Goal: Task Accomplishment & Management: Manage account settings

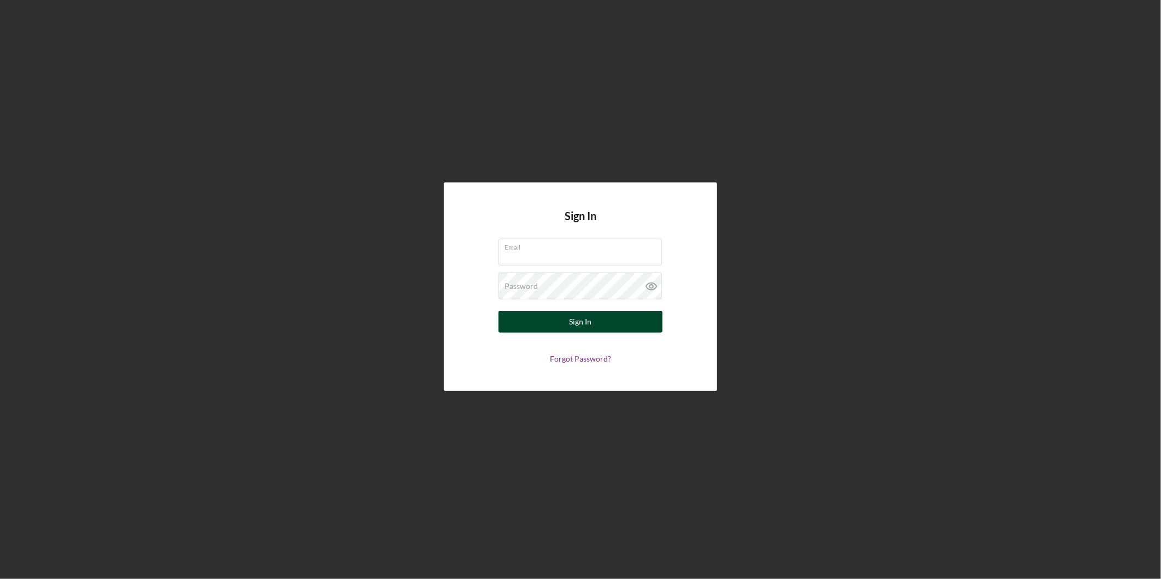
type input "[PERSON_NAME][EMAIL_ADDRESS][DOMAIN_NAME]"
click at [549, 315] on button "Sign In" at bounding box center [580, 322] width 164 height 22
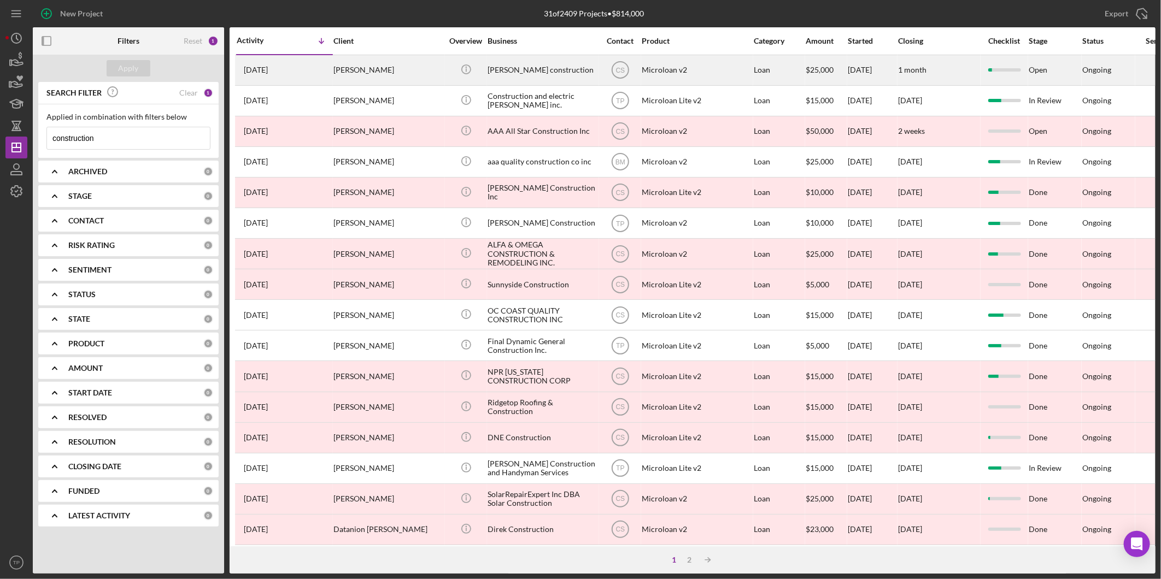
click at [417, 75] on div "[PERSON_NAME]" at bounding box center [387, 70] width 109 height 29
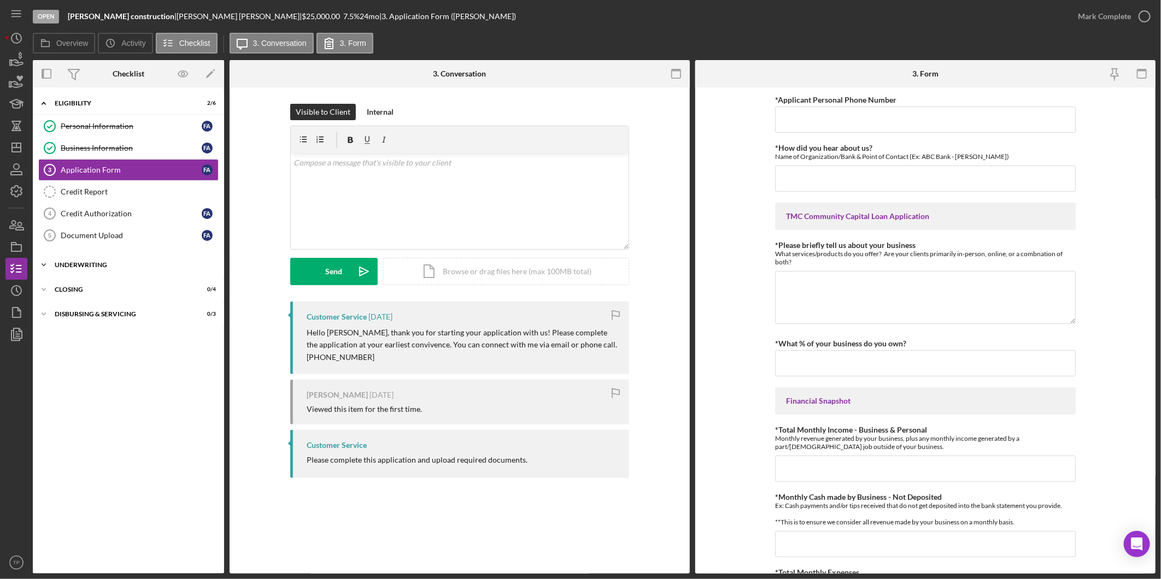
click at [121, 265] on div "Underwriting" at bounding box center [133, 265] width 156 height 7
click at [138, 294] on link "LexisNexis & SOS / UCC Filing LexisNexis & SOS / UCC Filing" at bounding box center [128, 288] width 180 height 22
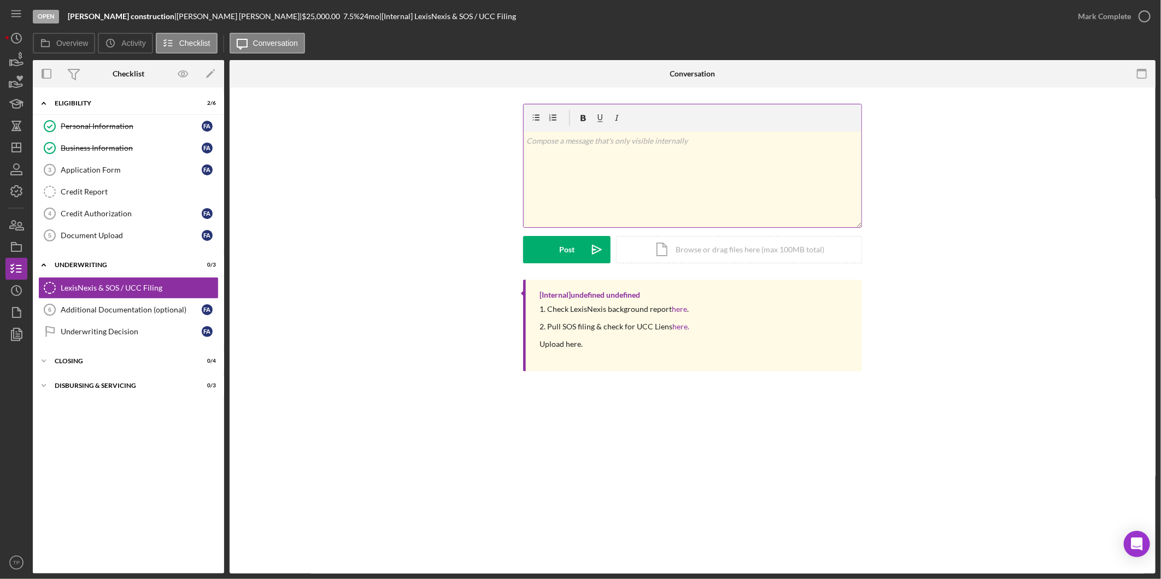
click at [562, 156] on div "v Color teal Color pink Remove color Add row above Add row below Add column bef…" at bounding box center [693, 180] width 338 height 96
click at [478, 151] on div "v Color teal Color pink Remove color Add row above Add row below Add column bef…" at bounding box center [692, 192] width 893 height 176
click at [19, 143] on polygon "button" at bounding box center [16, 147] width 9 height 9
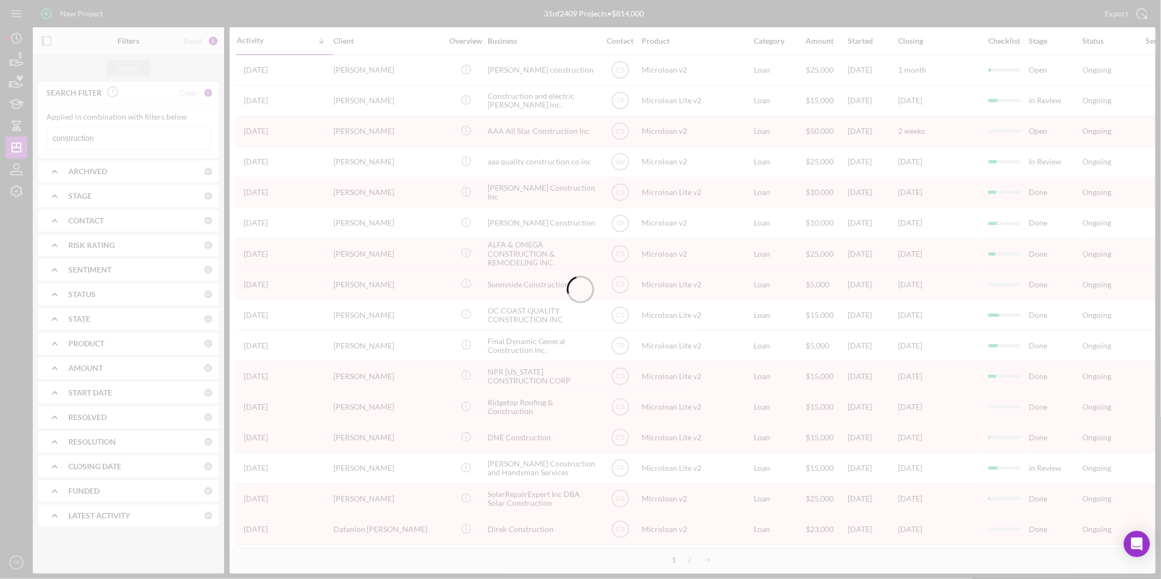
click at [124, 139] on div at bounding box center [580, 289] width 1161 height 579
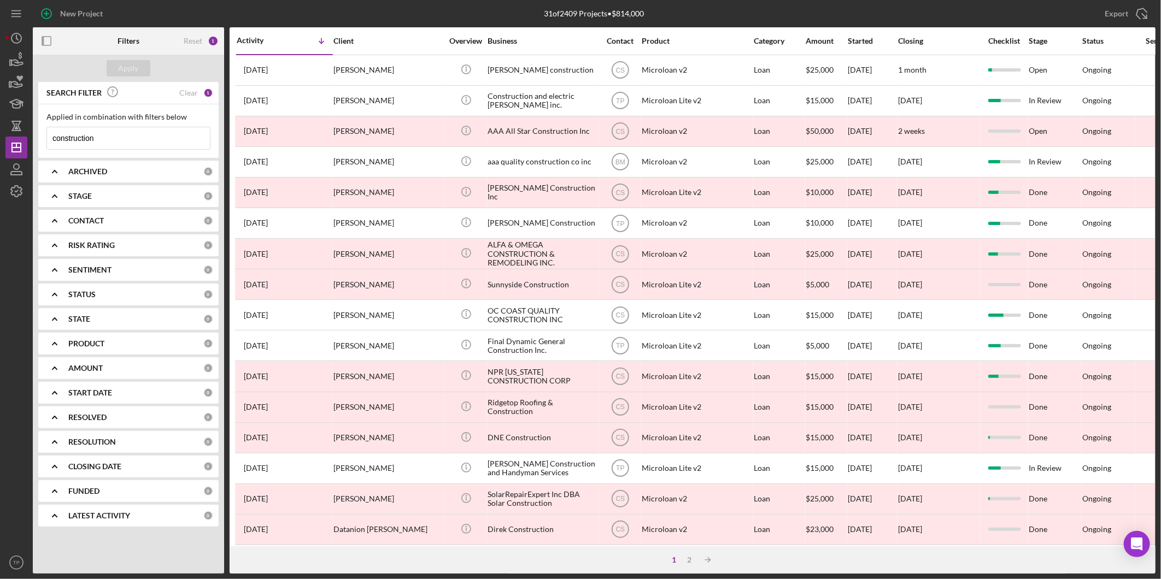
click at [124, 139] on input "construction" at bounding box center [128, 138] width 163 height 22
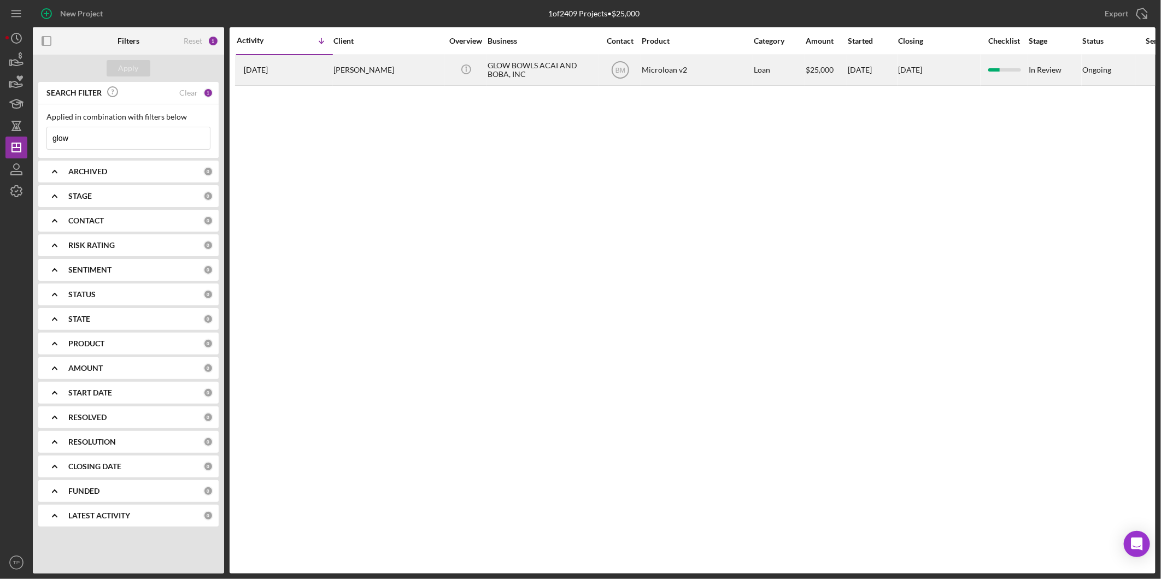
type input "glow"
click at [430, 68] on div "[PERSON_NAME]" at bounding box center [387, 70] width 109 height 29
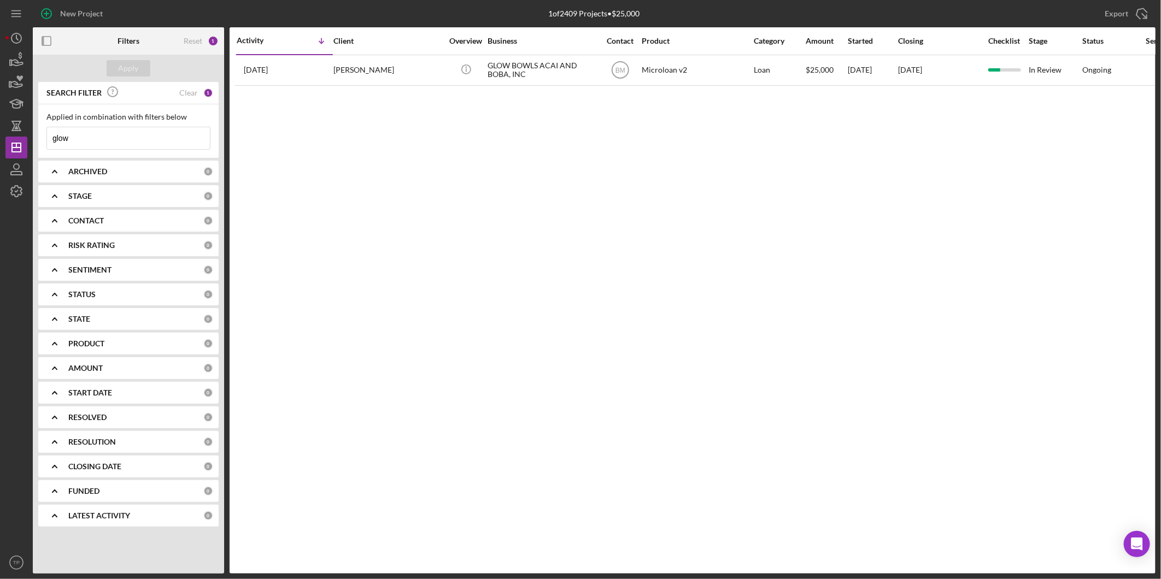
click at [122, 144] on input "glow" at bounding box center [128, 138] width 163 height 22
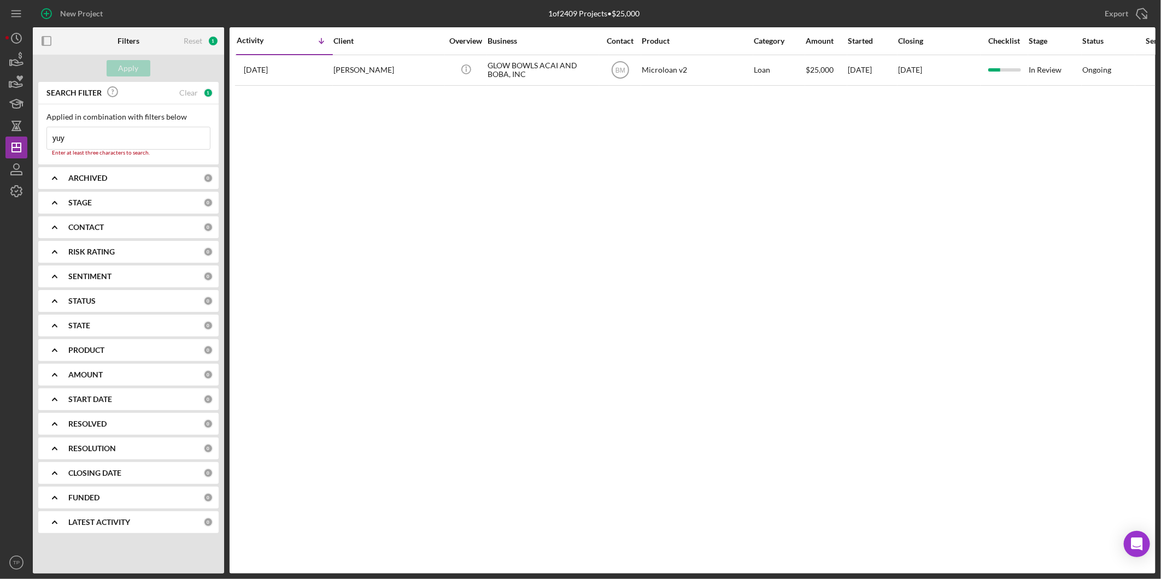
type input "yuyu"
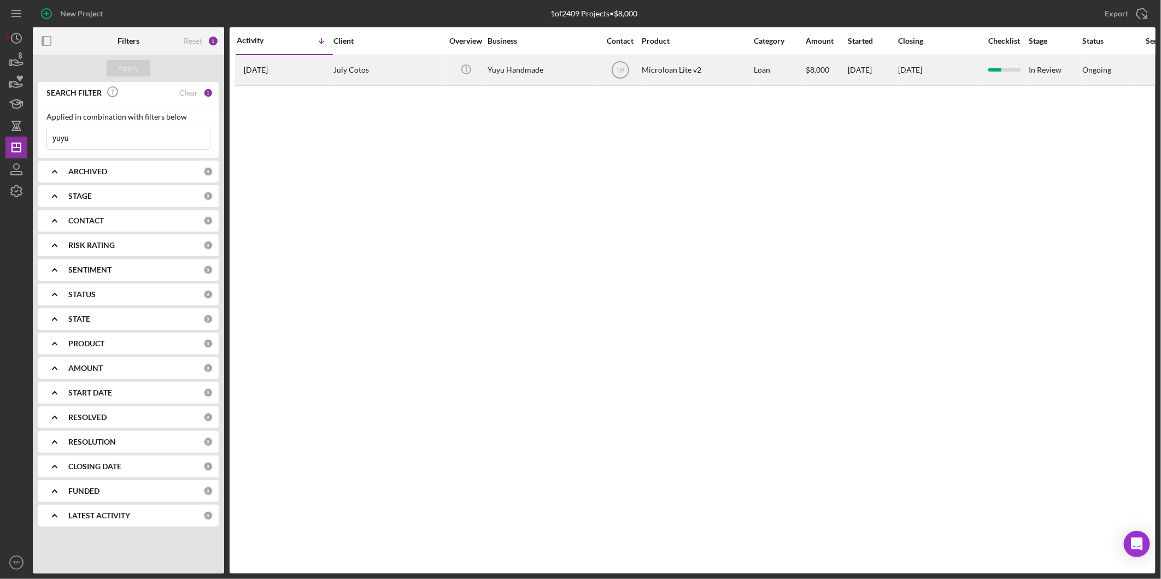
click at [535, 62] on div "Yuyu Handmade" at bounding box center [542, 70] width 109 height 29
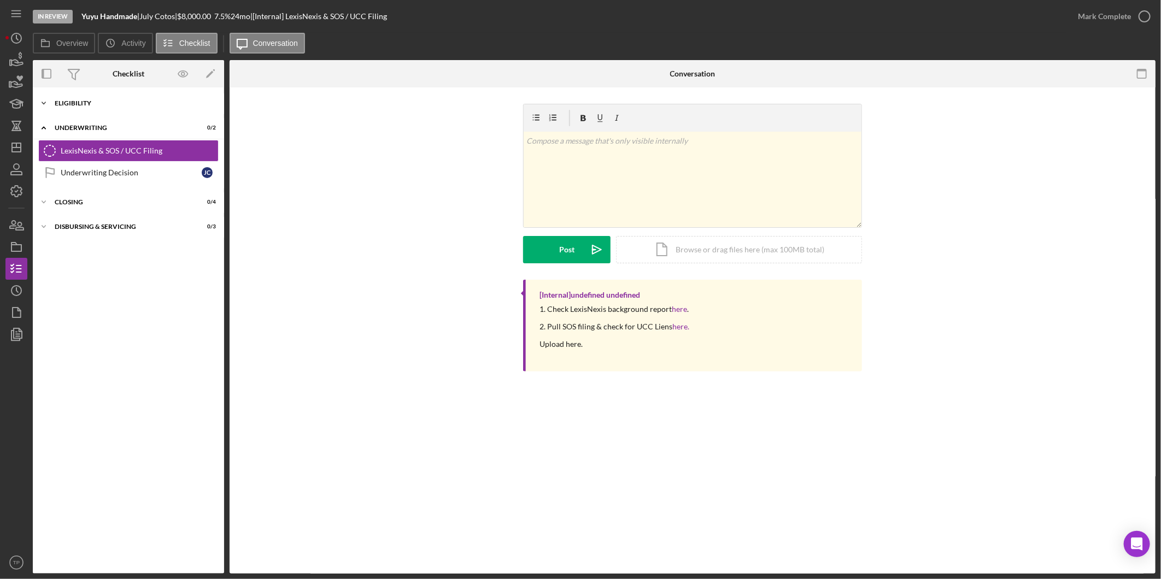
click at [101, 105] on div "Eligibility" at bounding box center [133, 103] width 156 height 7
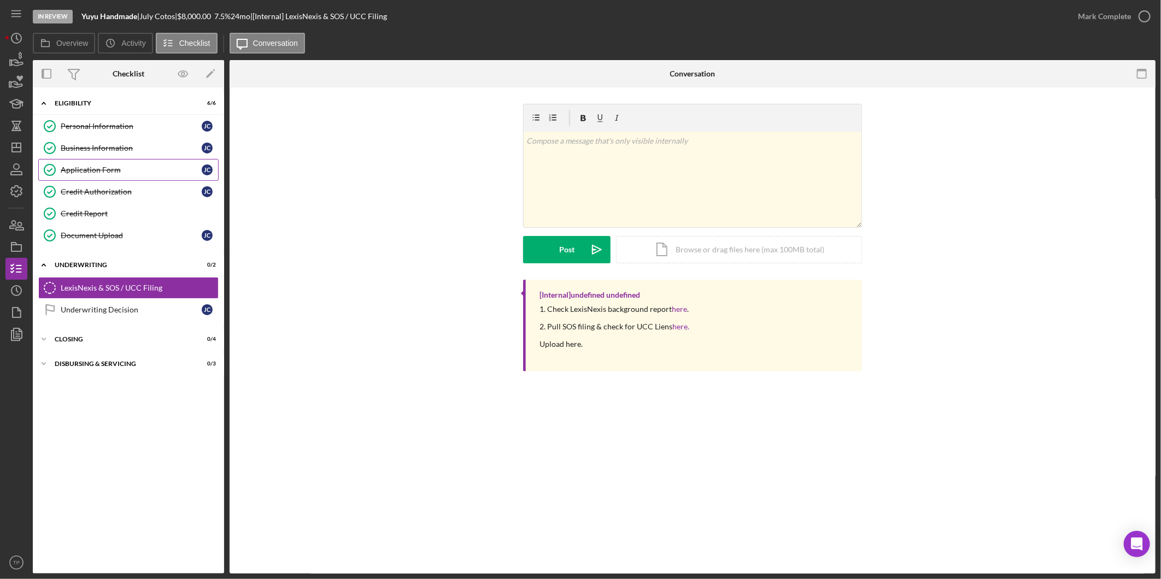
click at [100, 167] on div "Application Form" at bounding box center [131, 170] width 141 height 9
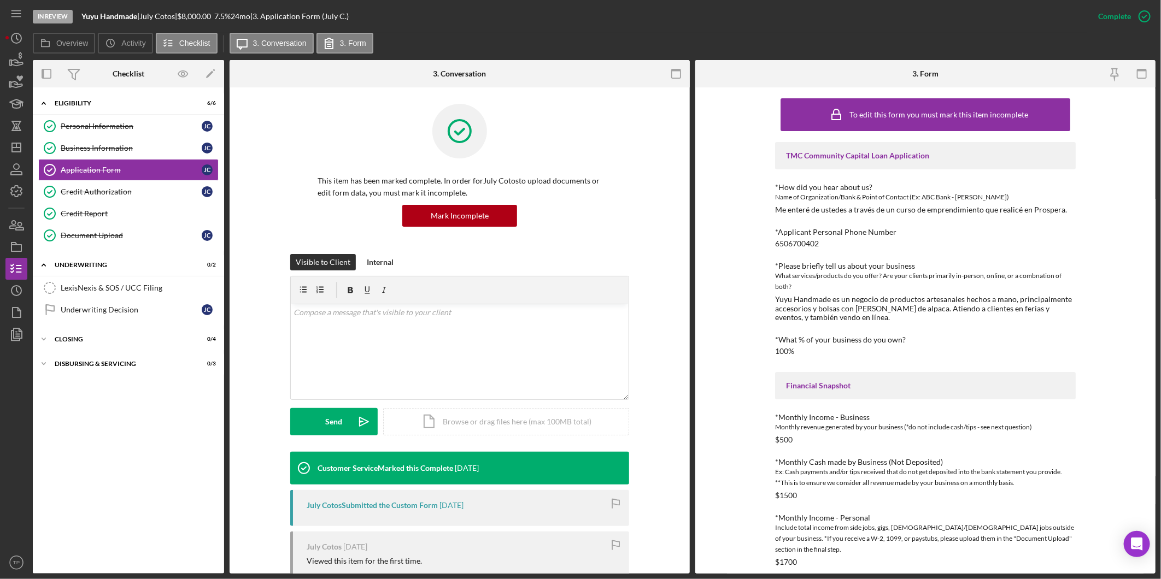
drag, startPoint x: 127, startPoint y: 148, endPoint x: 310, endPoint y: 281, distance: 226.5
click at [127, 148] on div "Business Information" at bounding box center [131, 148] width 141 height 9
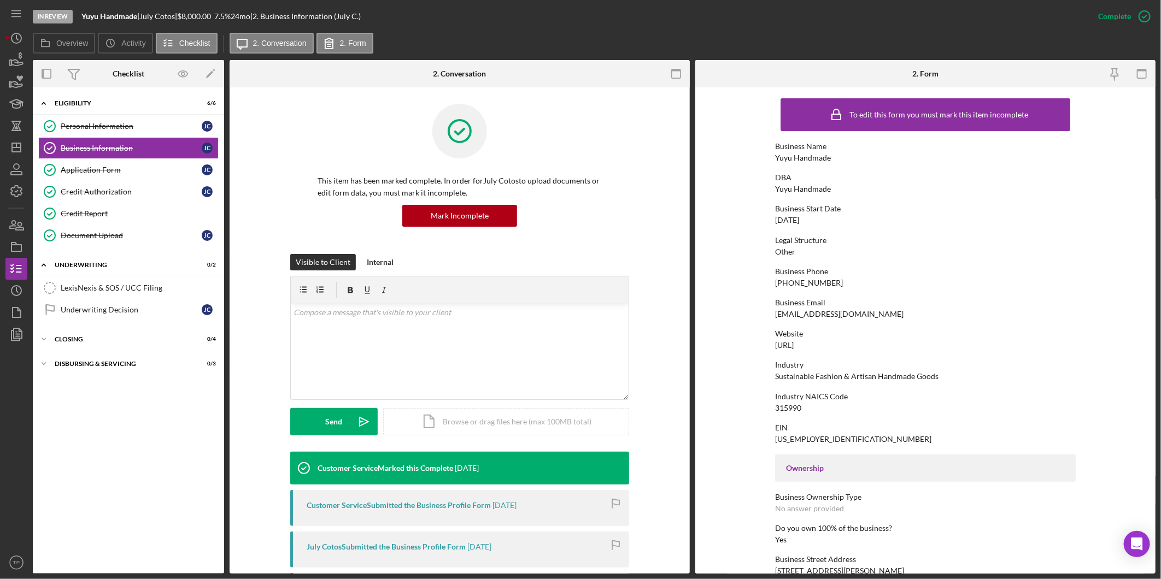
scroll to position [243, 0]
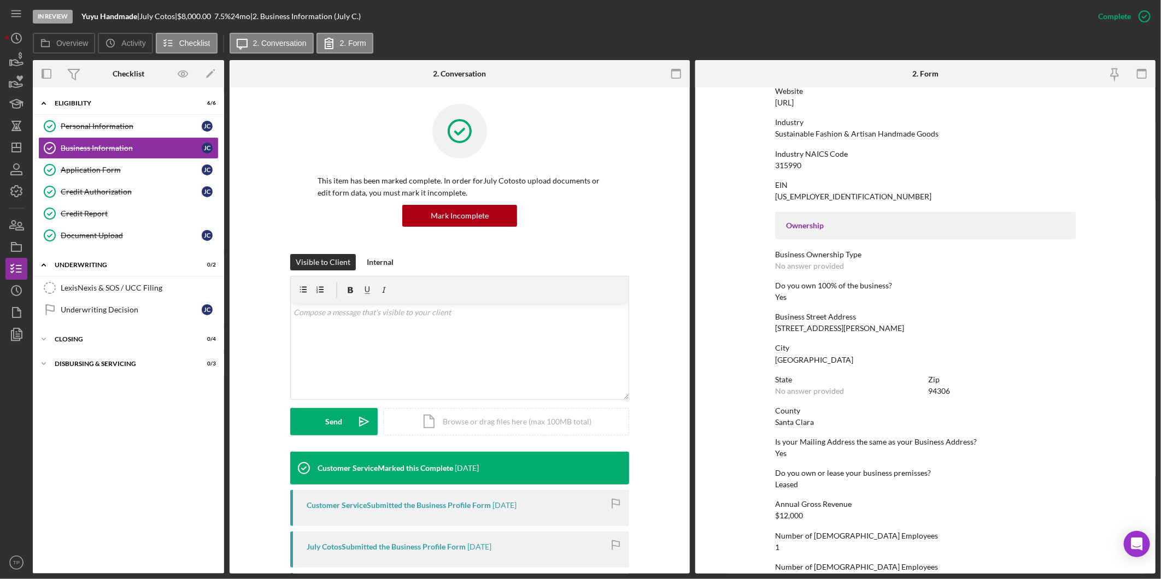
click at [789, 157] on div "Industry NAICS Code" at bounding box center [925, 154] width 301 height 9
click at [793, 162] on div "315990" at bounding box center [788, 165] width 26 height 9
drag, startPoint x: 793, startPoint y: 162, endPoint x: 671, endPoint y: 200, distance: 127.1
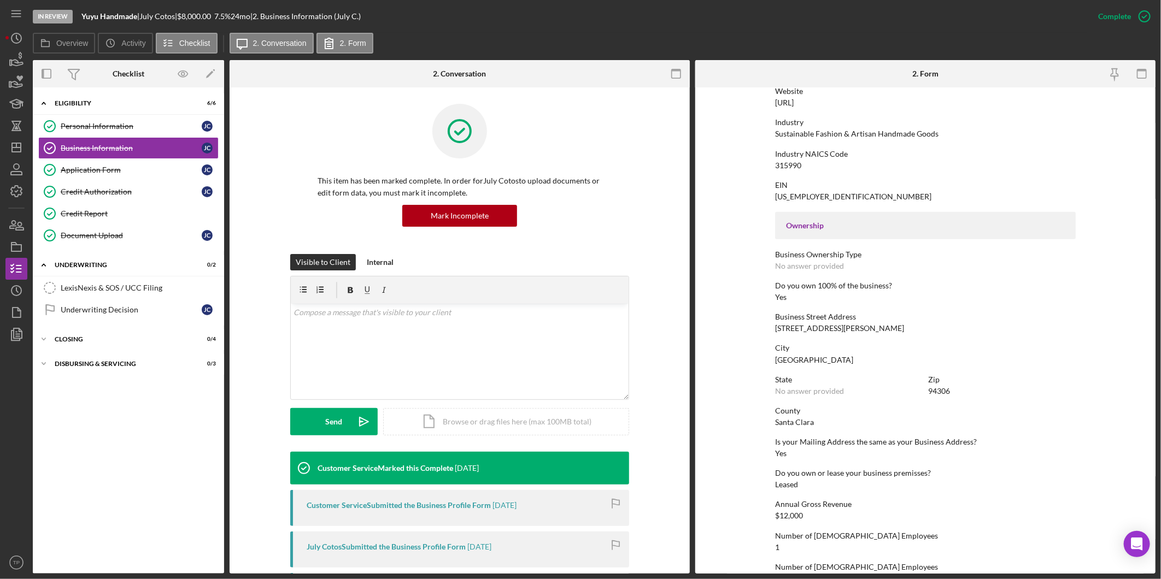
click at [807, 197] on div "[US_EMPLOYER_IDENTIFICATION_NUMBER]" at bounding box center [853, 196] width 156 height 9
click at [137, 171] on div "Application Form" at bounding box center [131, 170] width 141 height 9
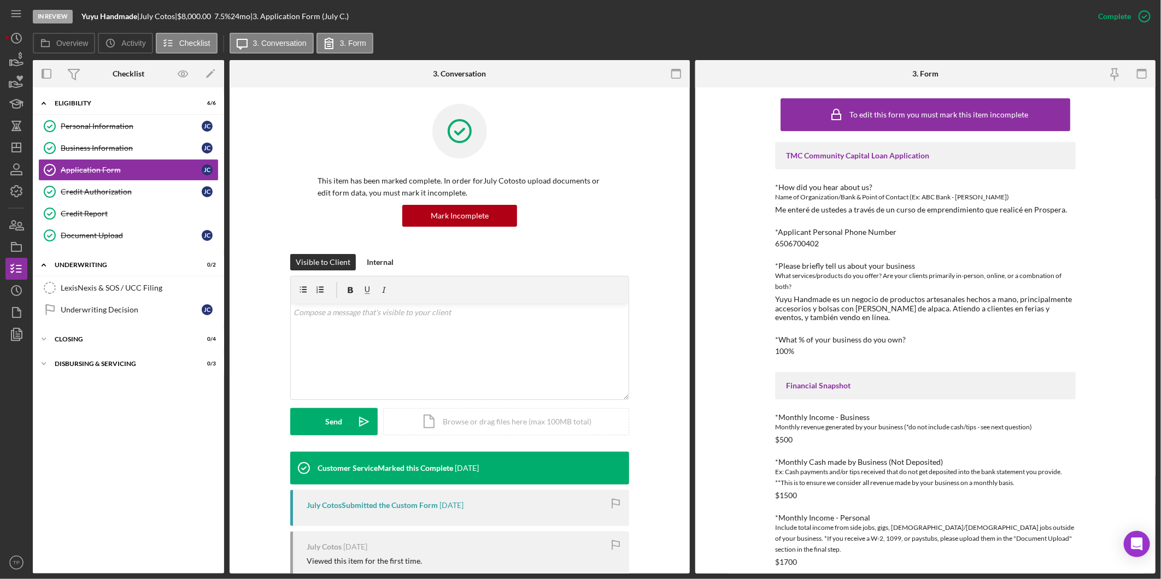
click at [820, 314] on div "Yuyu Handmade es un negocio de productos artesanales hechos a mano, principalme…" at bounding box center [925, 308] width 301 height 26
copy div "Yuyu Handmade es un negocio de productos artesanales hechos a mano, principalme…"
drag, startPoint x: 61, startPoint y: 145, endPoint x: 74, endPoint y: 149, distance: 14.3
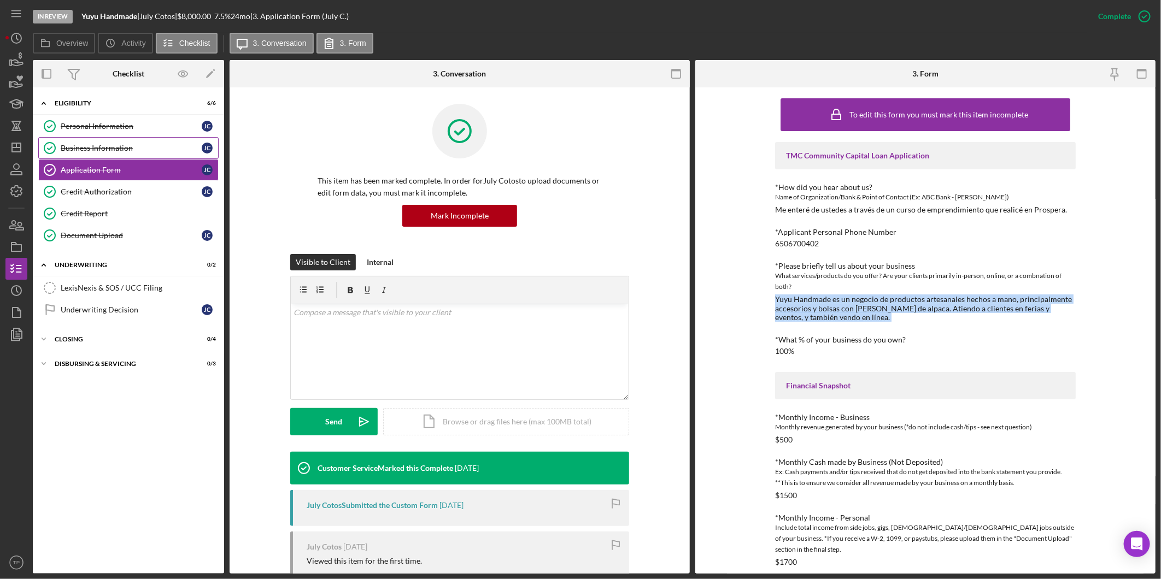
click at [61, 145] on div "Business Information" at bounding box center [131, 148] width 141 height 9
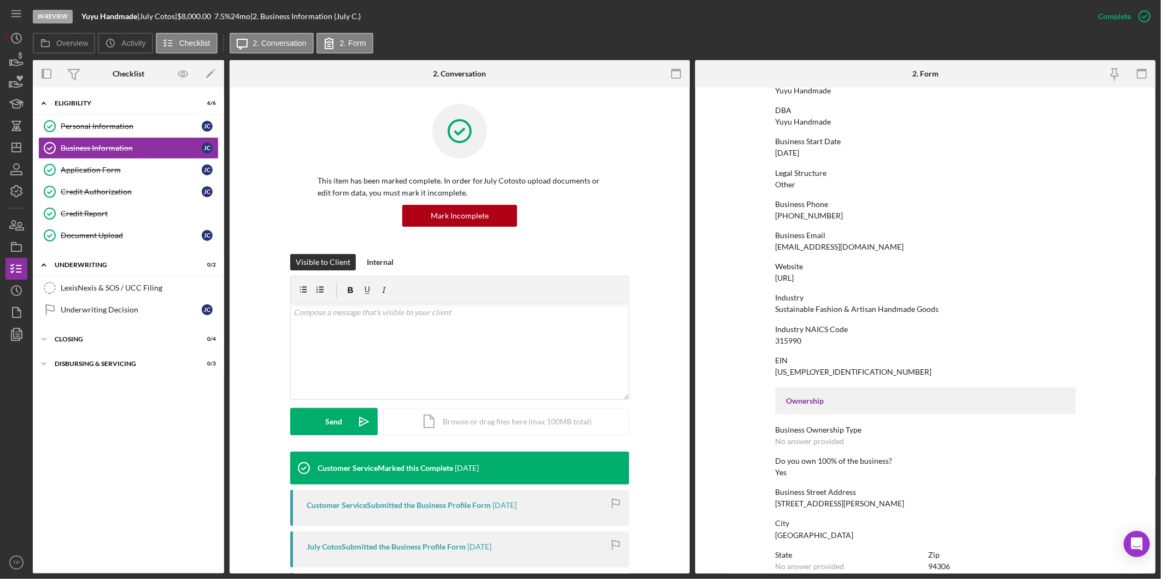
scroll to position [182, 0]
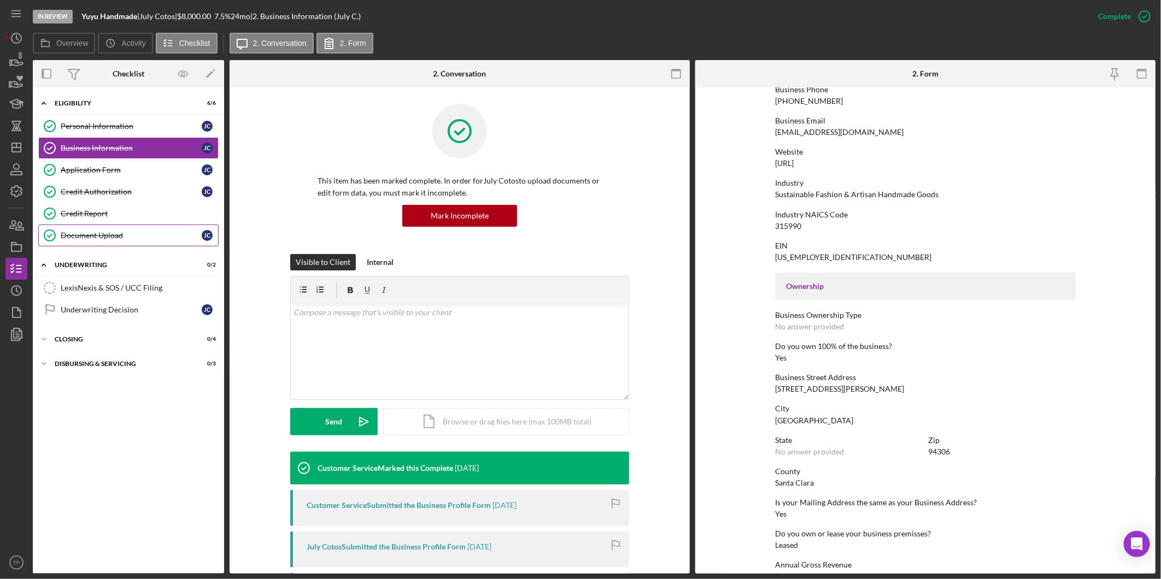
click at [116, 238] on div "Document Upload" at bounding box center [131, 235] width 141 height 9
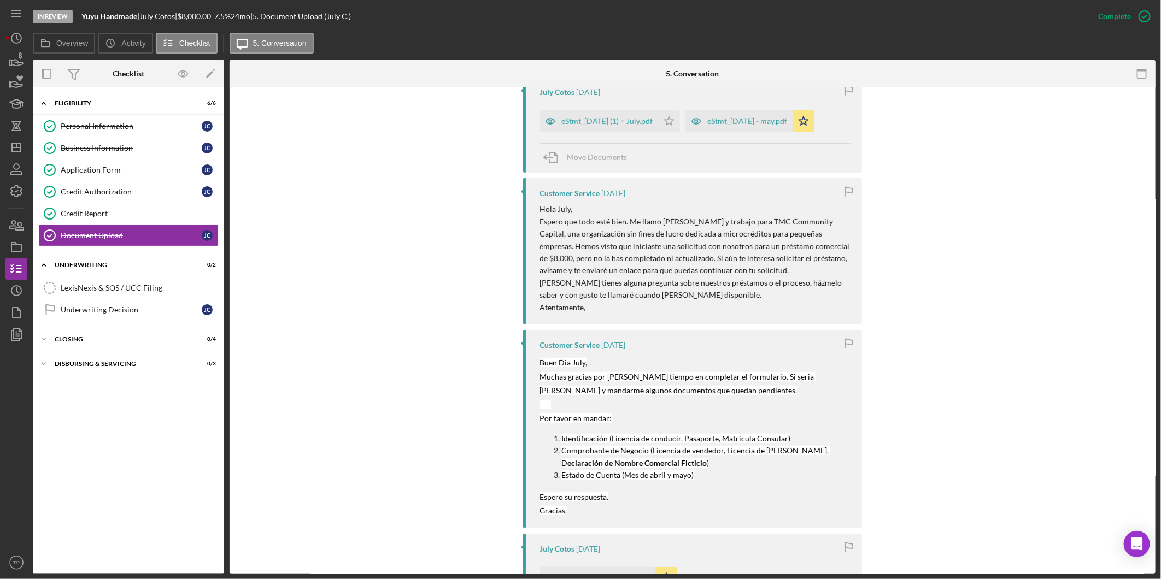
scroll to position [461, 0]
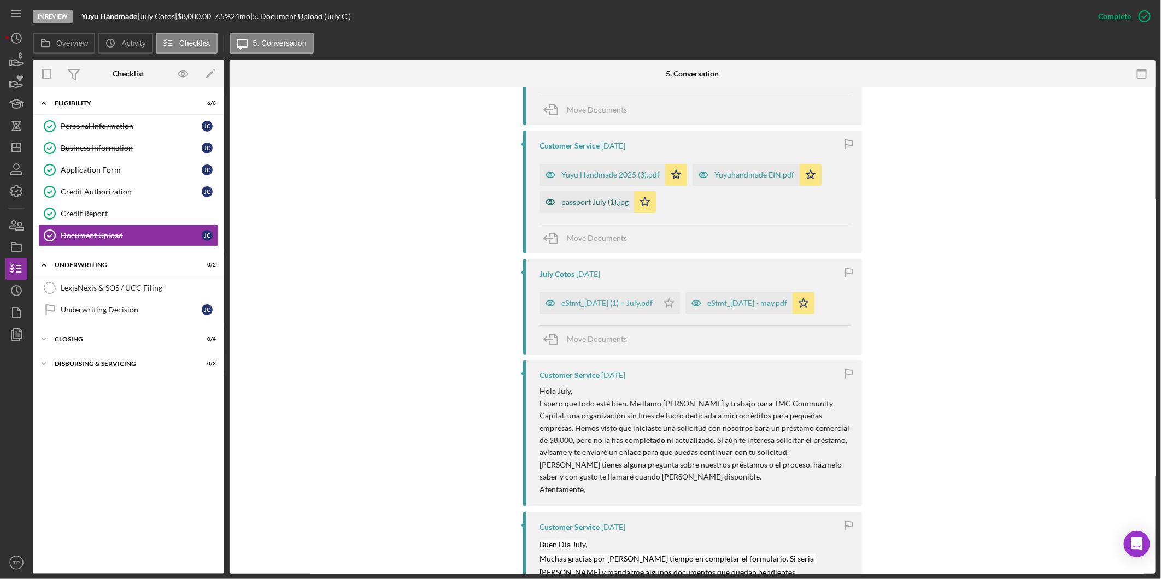
click at [606, 210] on div "passport July (1).jpg" at bounding box center [586, 202] width 95 height 22
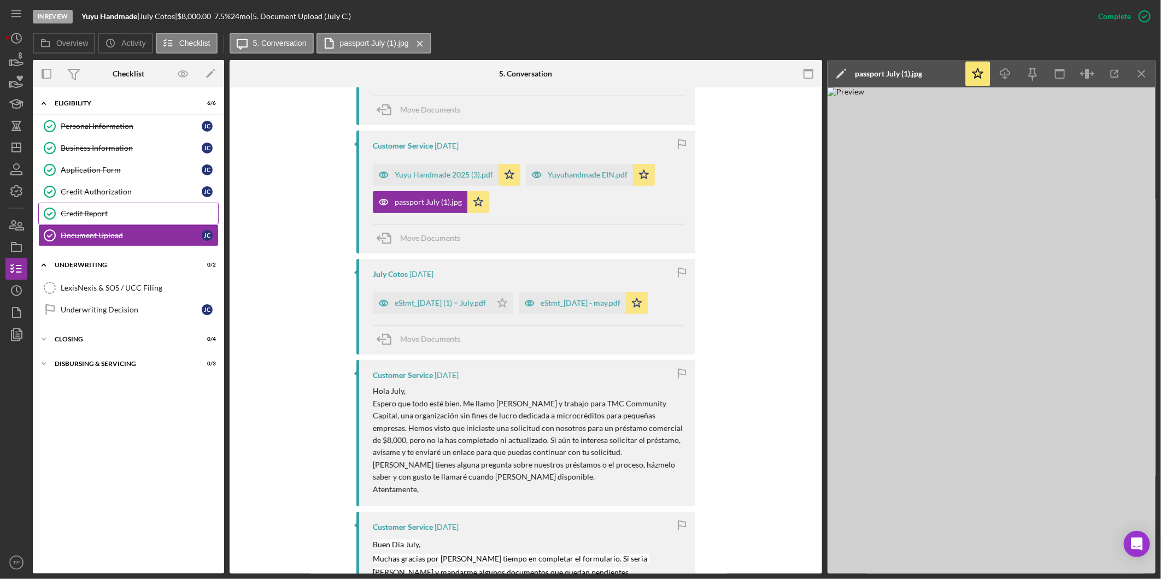
click at [91, 214] on div "Credit Report" at bounding box center [139, 213] width 157 height 9
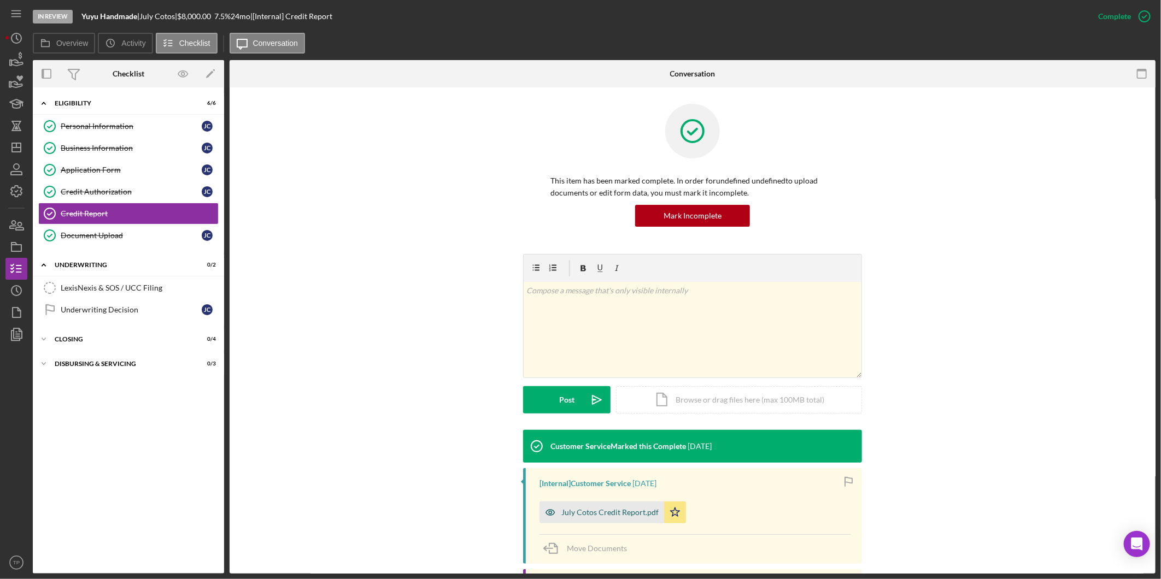
click at [627, 505] on div "July Cotos Credit Report.pdf" at bounding box center [601, 513] width 125 height 22
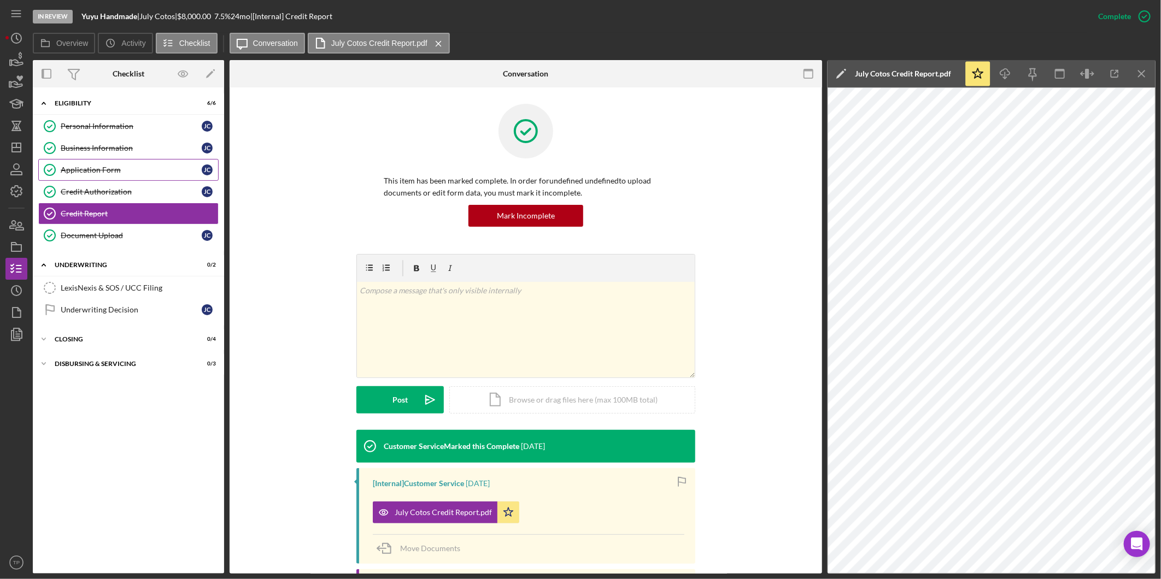
click at [141, 166] on div "Application Form" at bounding box center [131, 170] width 141 height 9
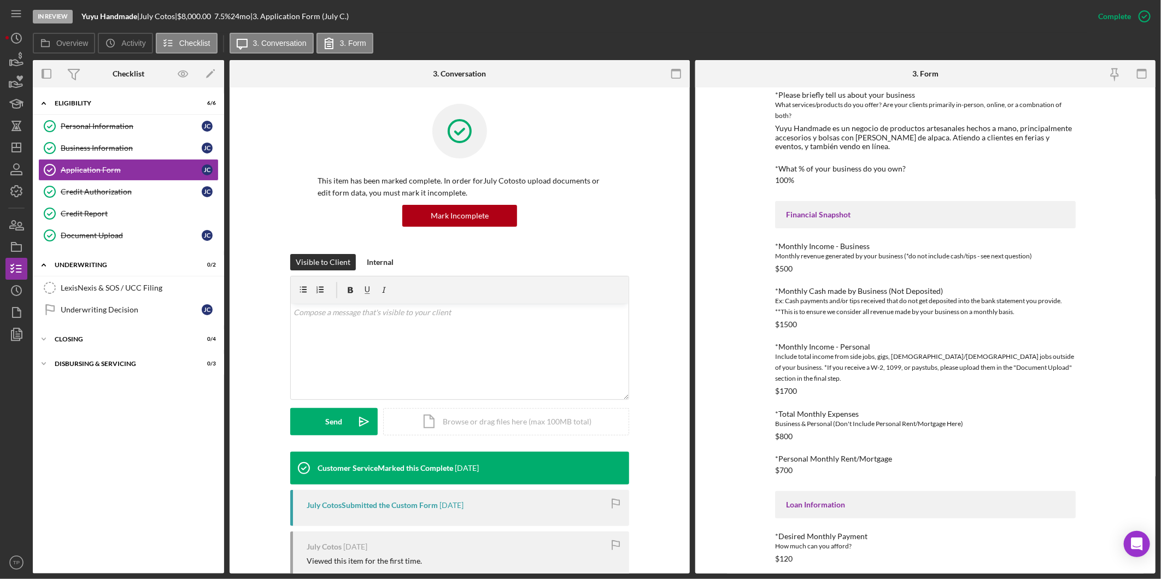
scroll to position [246, 0]
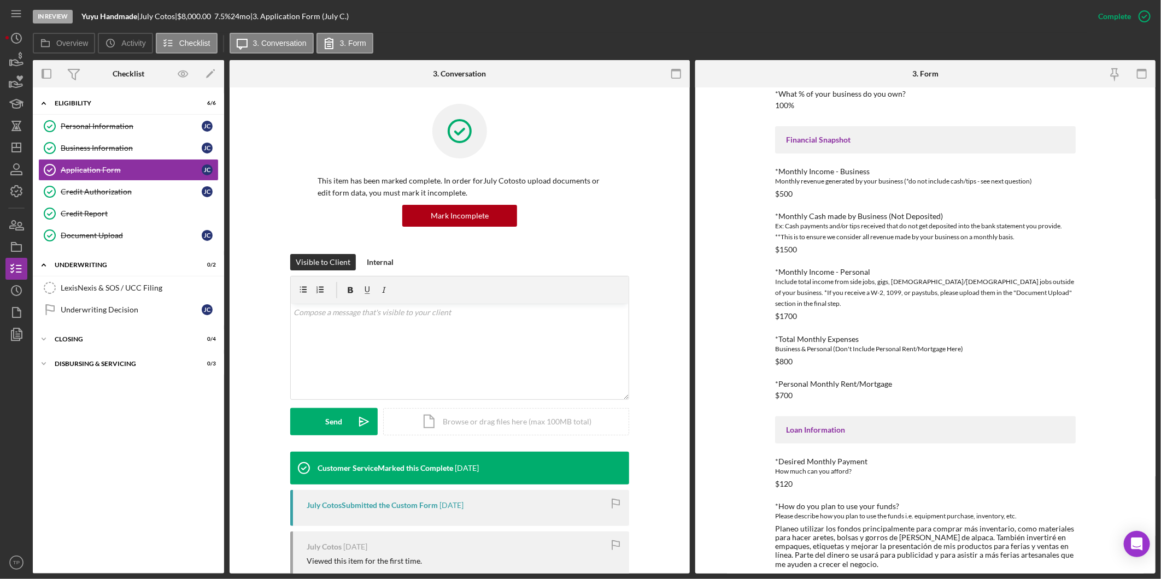
click at [917, 532] on div "Planeo utilizar los fondos principalmente para comprar más inventario, como mat…" at bounding box center [925, 547] width 301 height 44
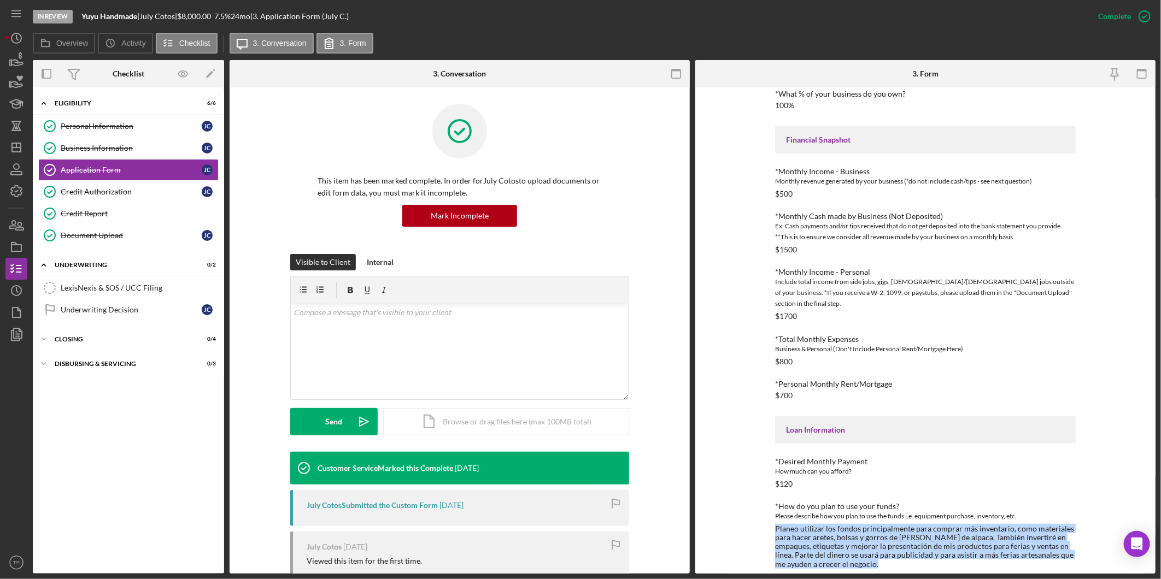
click at [917, 532] on div "Planeo utilizar los fondos principalmente para comprar más inventario, como mat…" at bounding box center [925, 547] width 301 height 44
copy div "Planeo utilizar los fondos principalmente para comprar más inventario, como mat…"
click at [94, 207] on link "Credit Report Credit Report" at bounding box center [128, 214] width 180 height 22
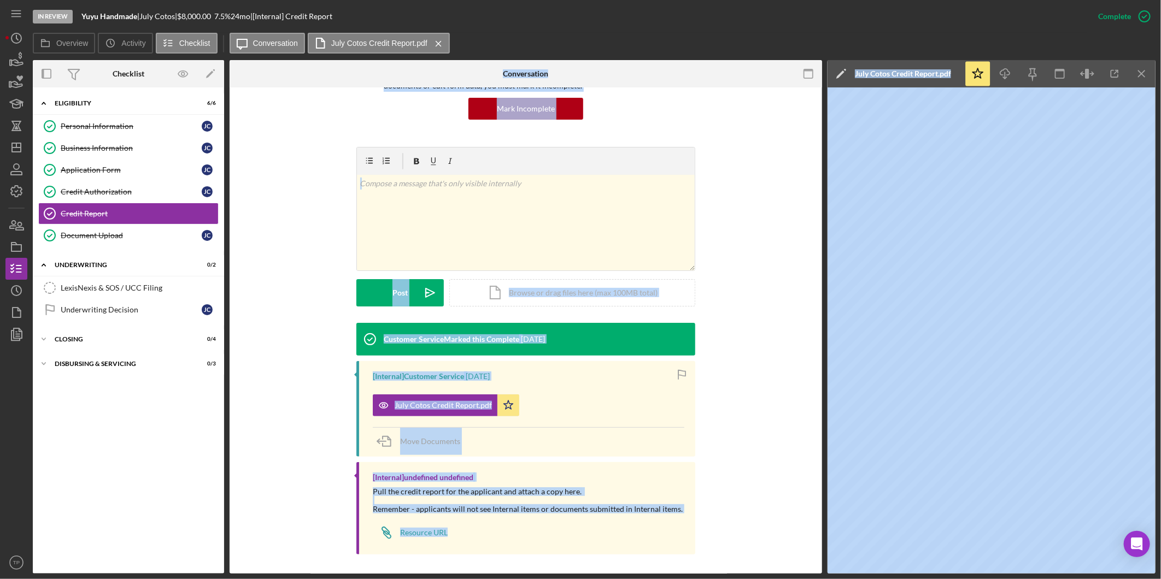
scroll to position [110, 0]
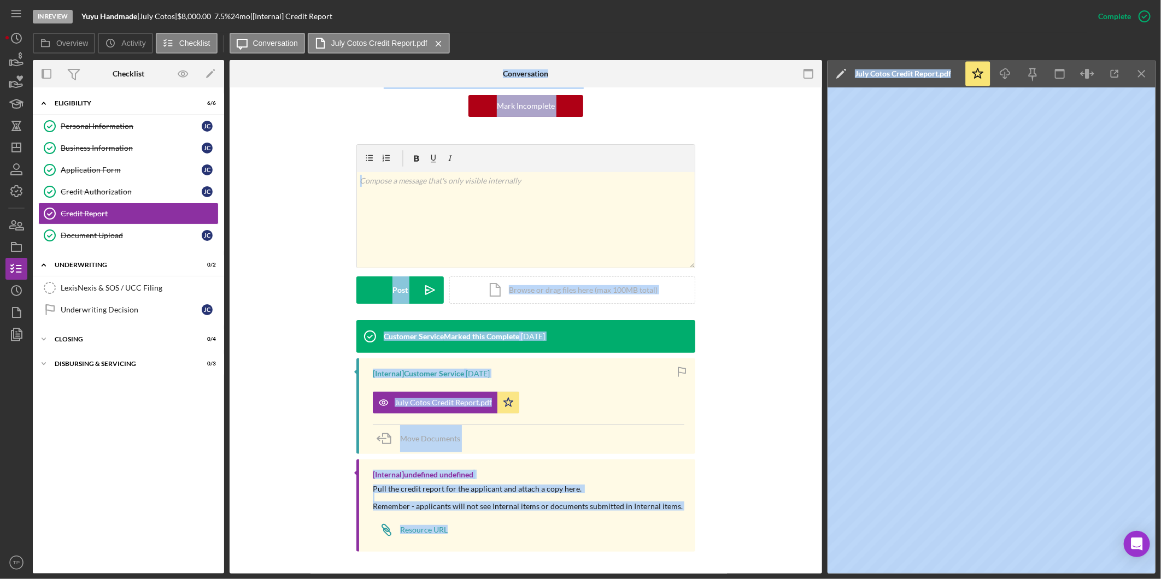
click at [308, 446] on div "Customer Service Marked this Complete [DATE] [Internal] Customer Service [DATE]…" at bounding box center [526, 439] width 560 height 238
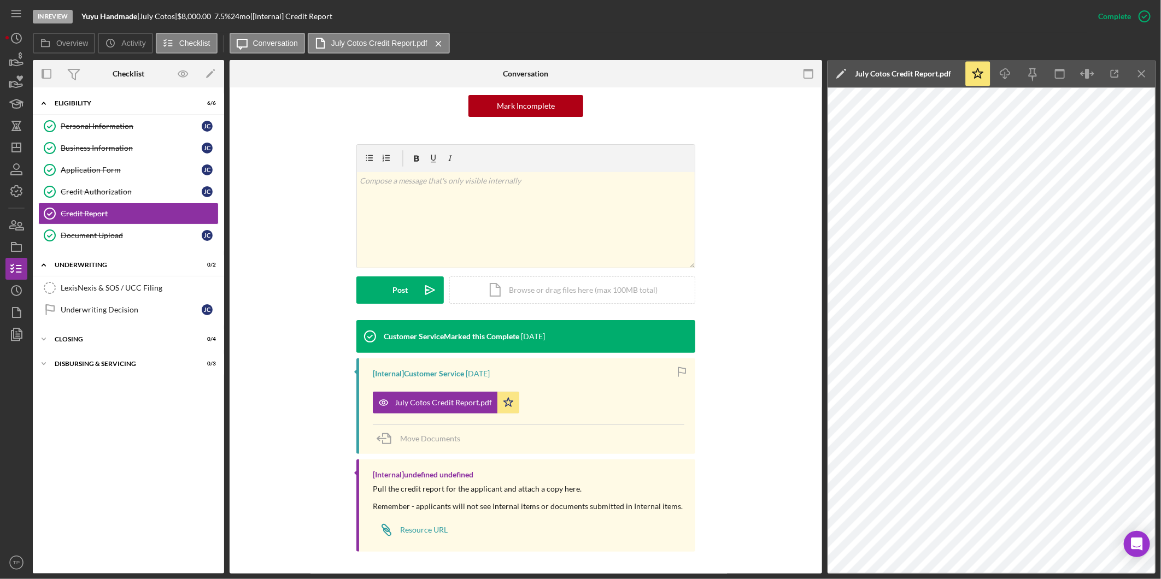
click at [440, 376] on div "[Internal] Customer Service" at bounding box center [418, 373] width 91 height 9
click at [432, 403] on div "July Cotos Credit Report.pdf" at bounding box center [443, 402] width 97 height 9
click at [1122, 70] on icon "button" at bounding box center [1114, 74] width 25 height 25
drag, startPoint x: 113, startPoint y: 287, endPoint x: 119, endPoint y: 288, distance: 6.1
click at [113, 287] on div "LexisNexis & SOS / UCC Filing" at bounding box center [139, 288] width 157 height 9
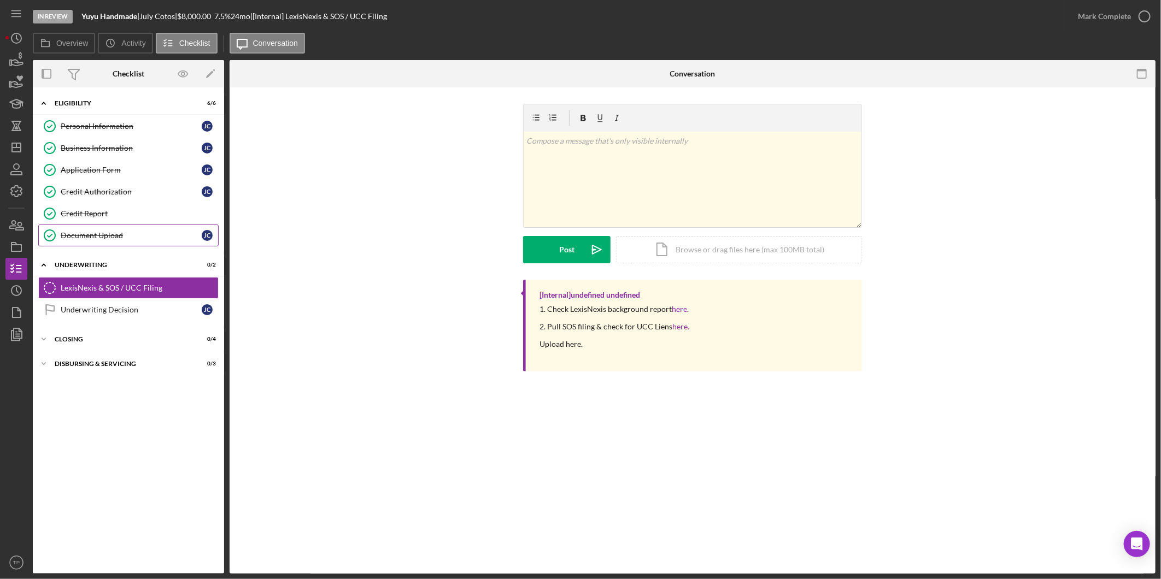
drag, startPoint x: 133, startPoint y: 196, endPoint x: 210, endPoint y: 238, distance: 87.8
click at [133, 196] on div "Credit Authorization" at bounding box center [131, 191] width 141 height 9
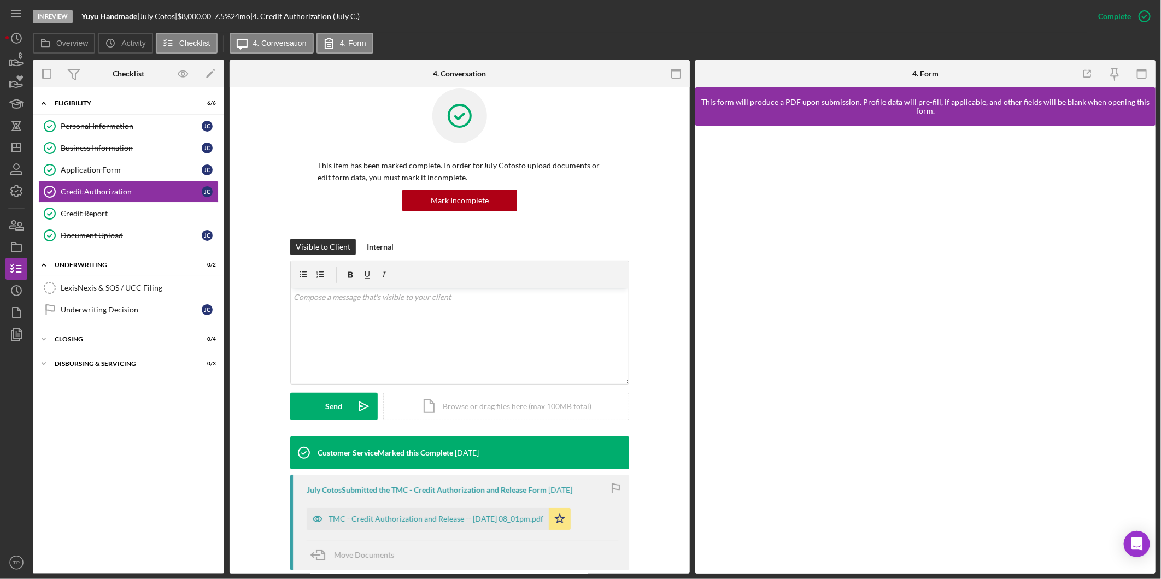
scroll to position [61, 0]
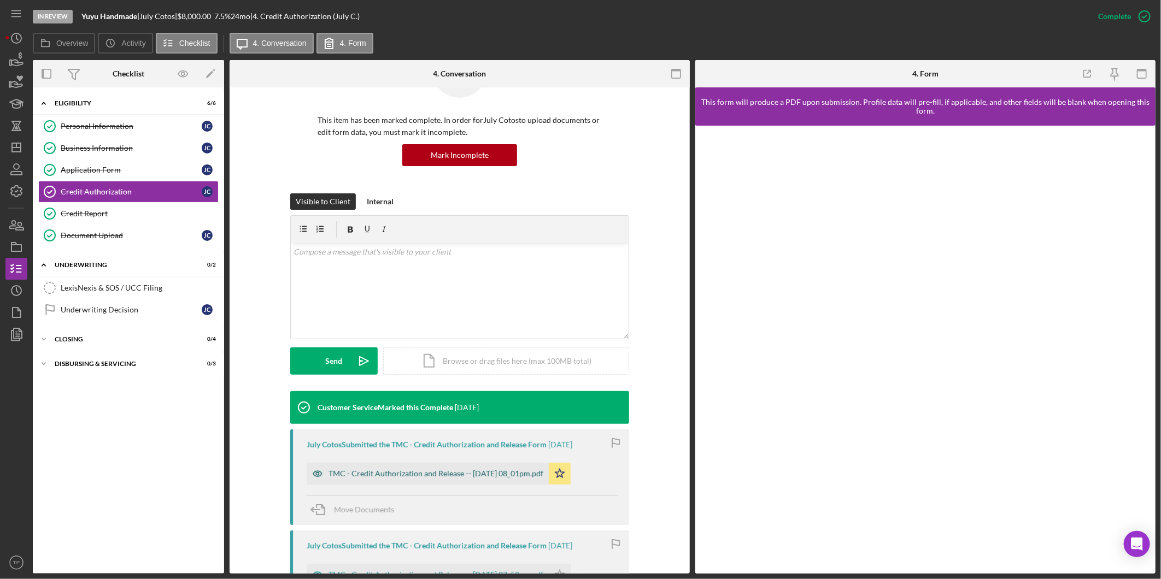
click at [513, 463] on div "TMC - Credit Authorization and Release -- [DATE] 08_01pm.pdf" at bounding box center [428, 474] width 242 height 22
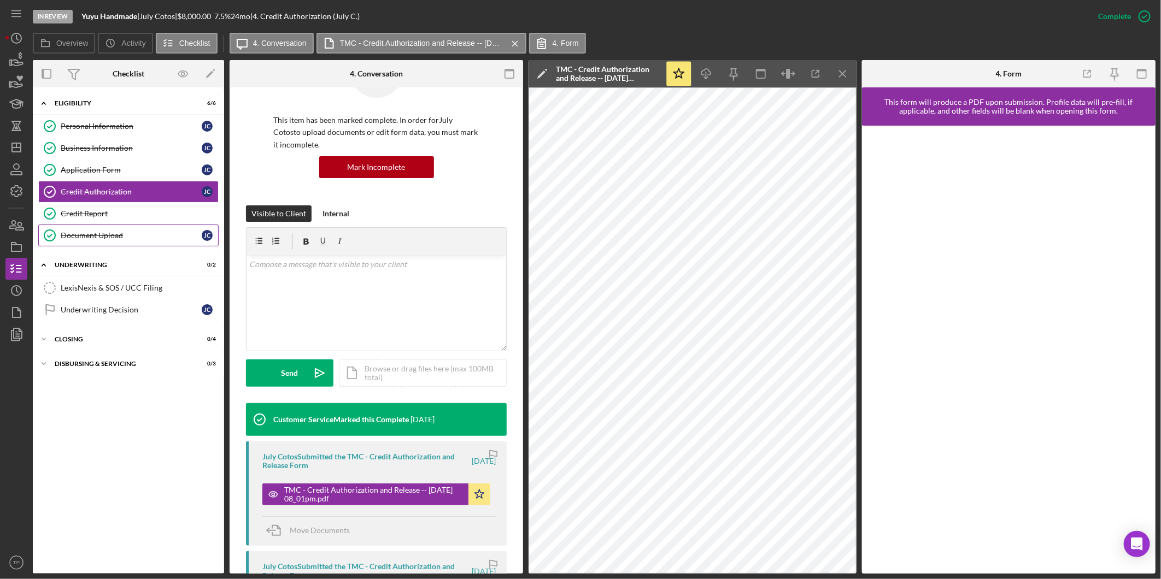
drag, startPoint x: 84, startPoint y: 208, endPoint x: 133, endPoint y: 227, distance: 52.8
click at [84, 208] on link "Credit Report Credit Report" at bounding box center [128, 214] width 180 height 22
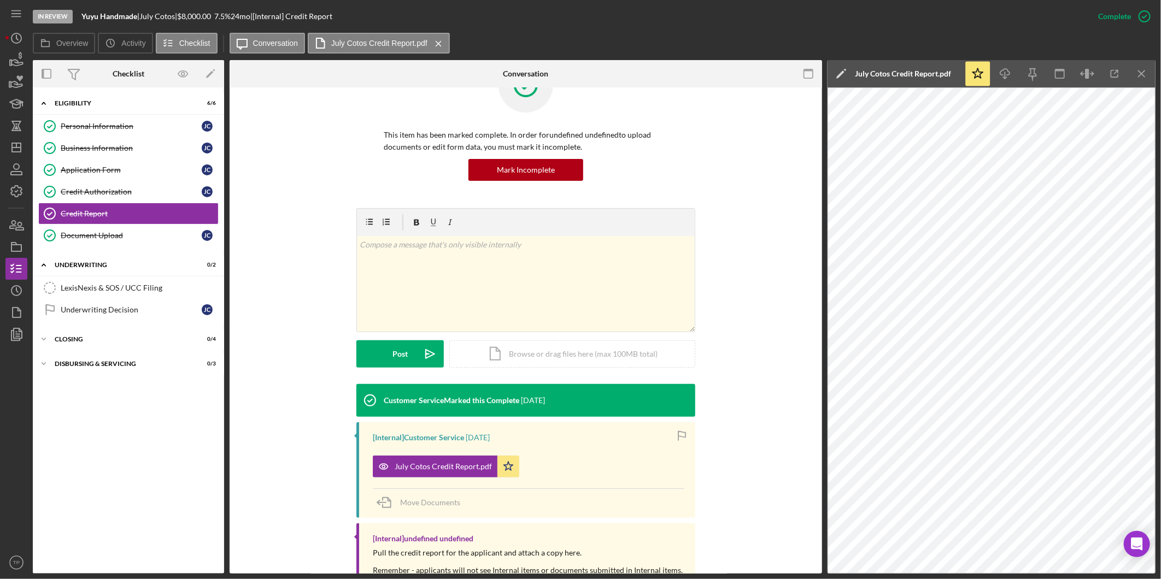
scroll to position [110, 0]
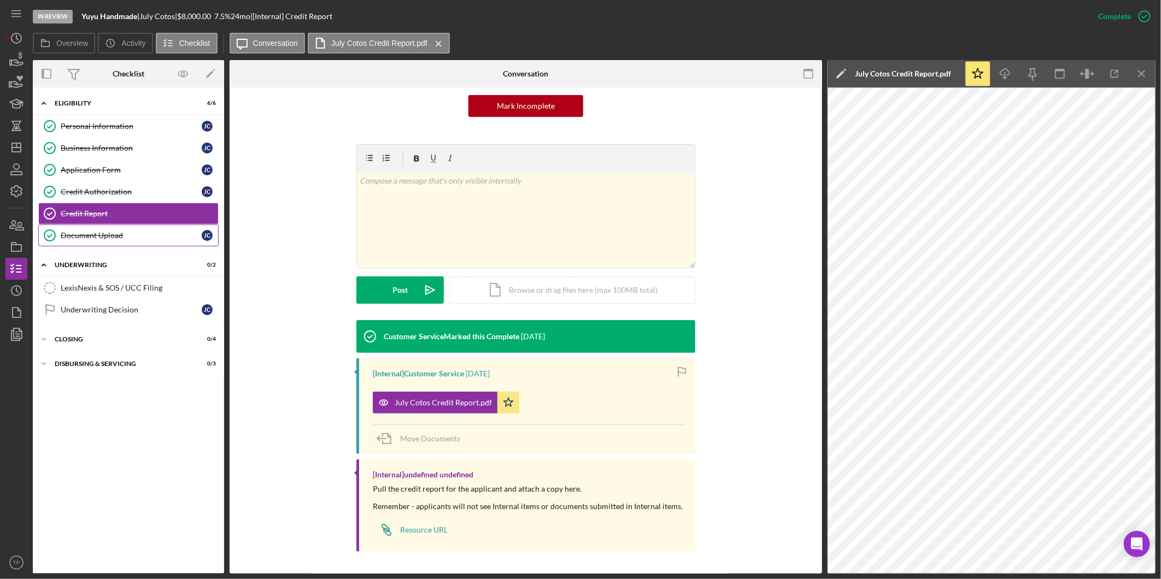
drag, startPoint x: 142, startPoint y: 228, endPoint x: 150, endPoint y: 233, distance: 9.6
click at [142, 228] on link "Document Upload Document Upload [PERSON_NAME]" at bounding box center [128, 236] width 180 height 22
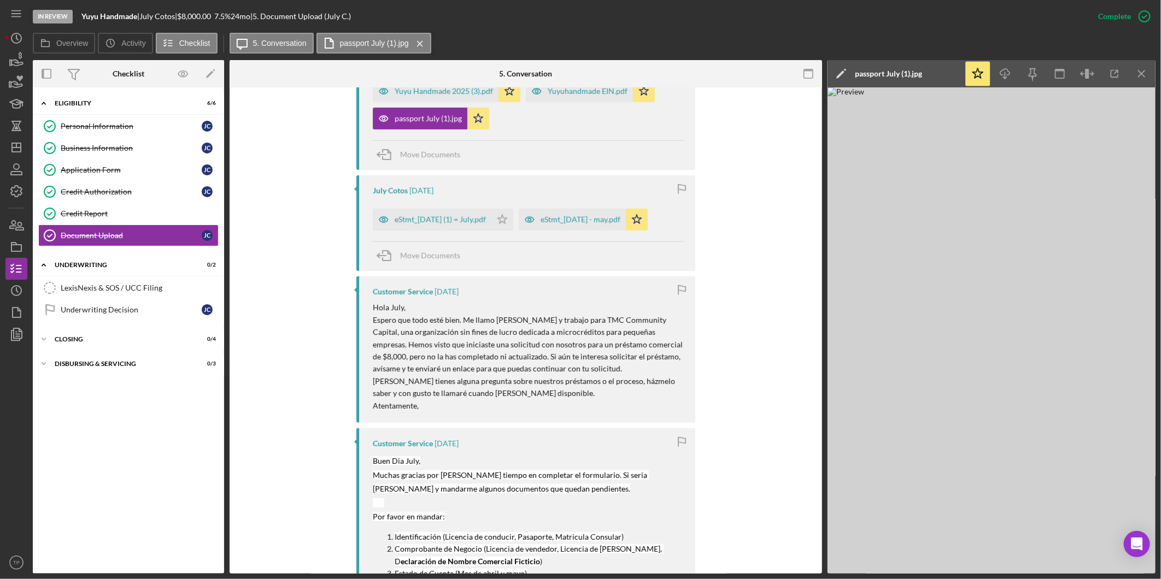
scroll to position [485, 0]
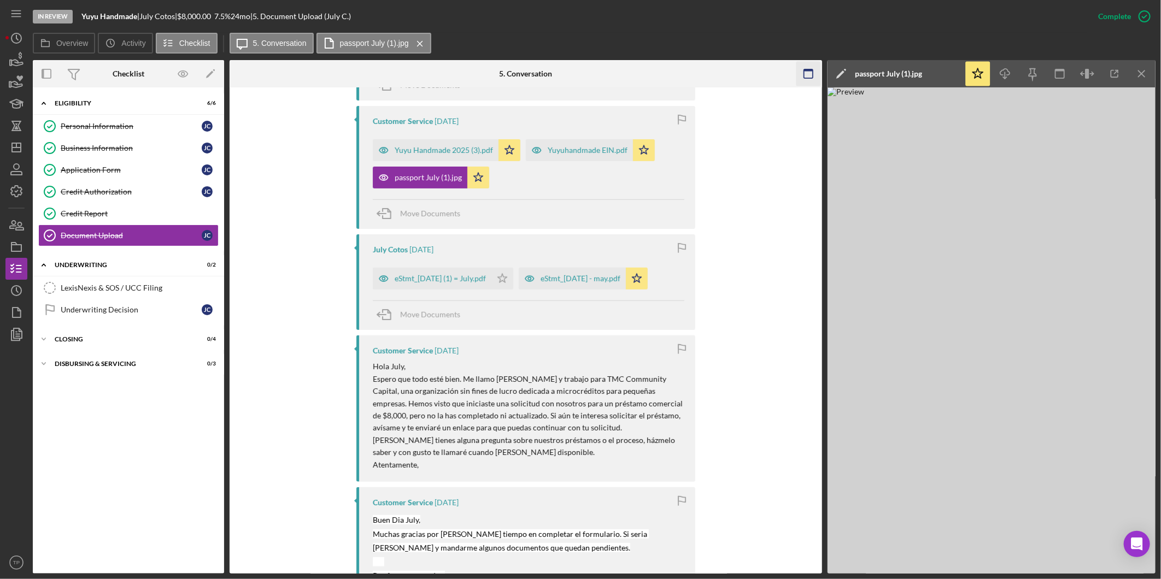
click at [1143, 69] on icon "Icon/Menu Close" at bounding box center [1142, 74] width 25 height 25
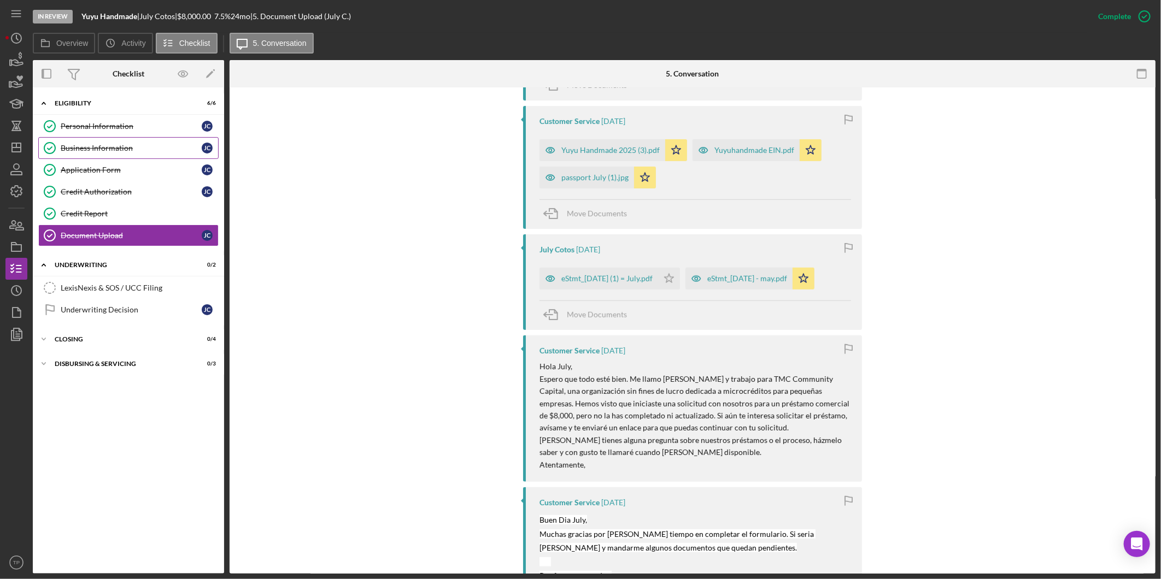
click at [83, 155] on link "Business Information Business Information [PERSON_NAME]" at bounding box center [128, 148] width 180 height 22
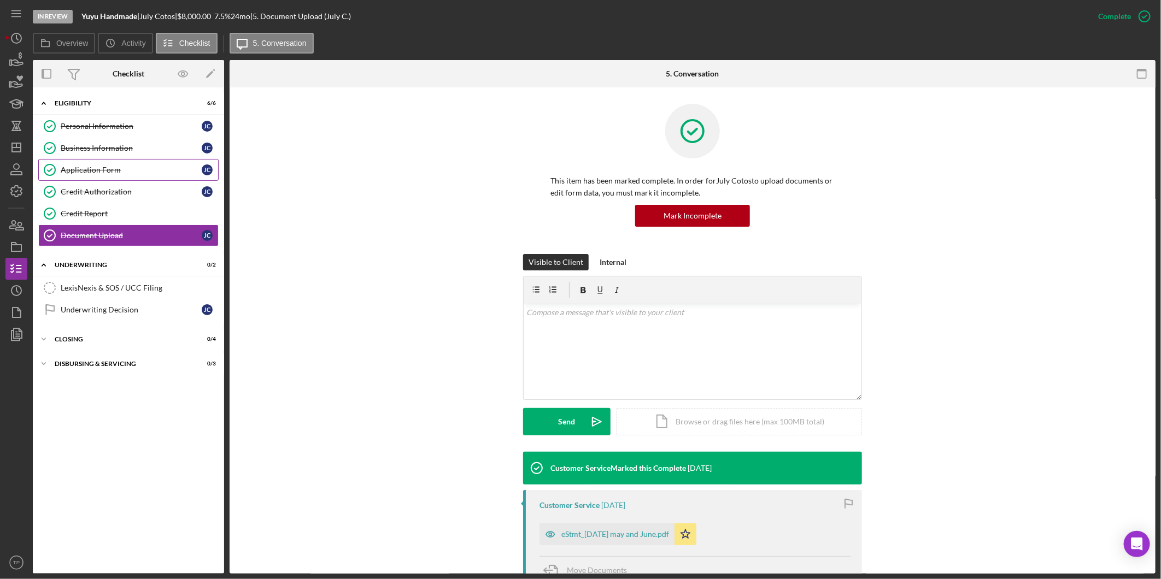
click at [86, 167] on div "Application Form" at bounding box center [131, 170] width 141 height 9
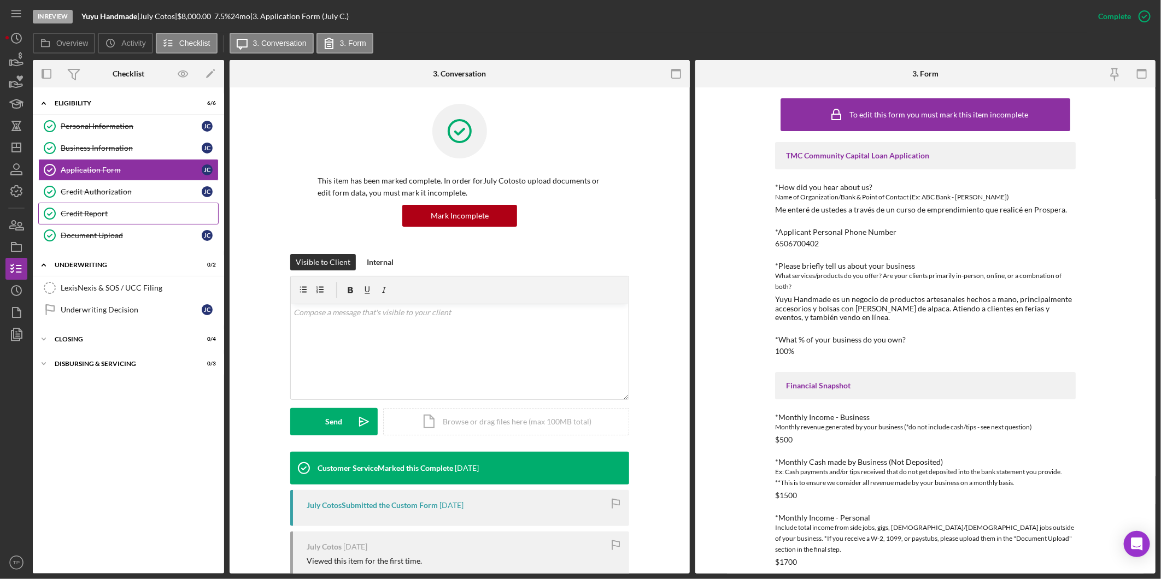
click at [120, 221] on link "Credit Report Credit Report" at bounding box center [128, 214] width 180 height 22
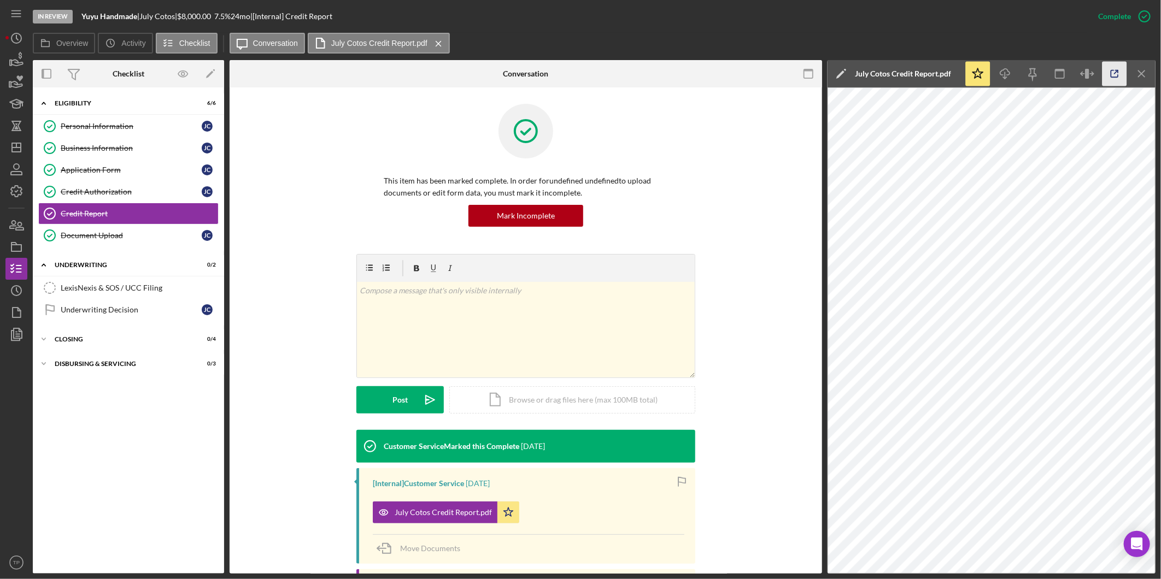
click at [1115, 69] on icon "button" at bounding box center [1114, 74] width 25 height 25
click at [25, 143] on icon "Icon/Dashboard" at bounding box center [16, 147] width 27 height 27
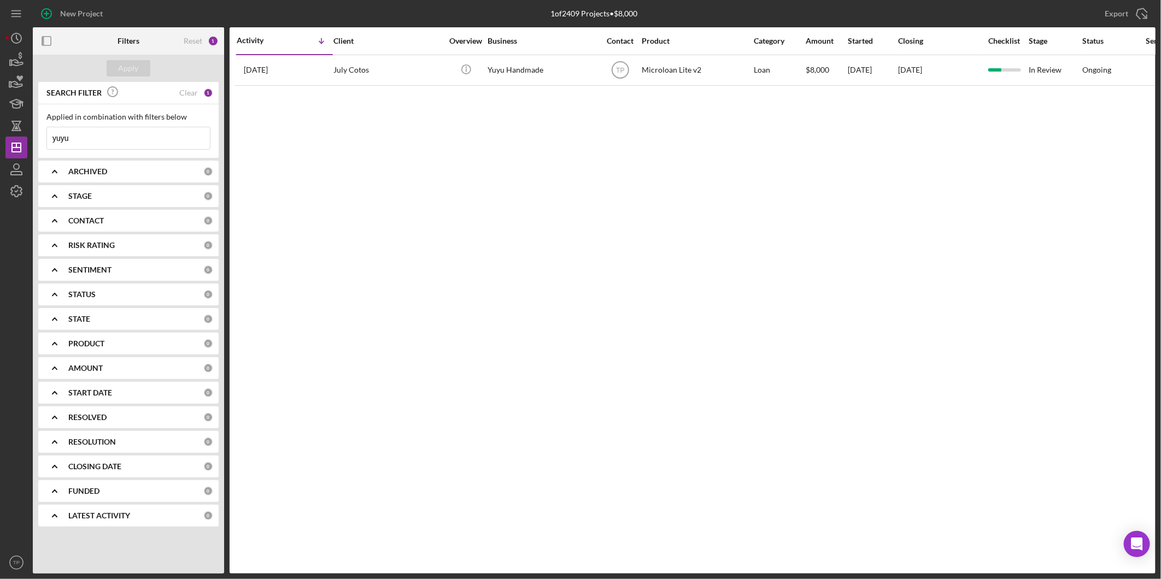
click at [103, 137] on input "yuyu" at bounding box center [128, 138] width 163 height 22
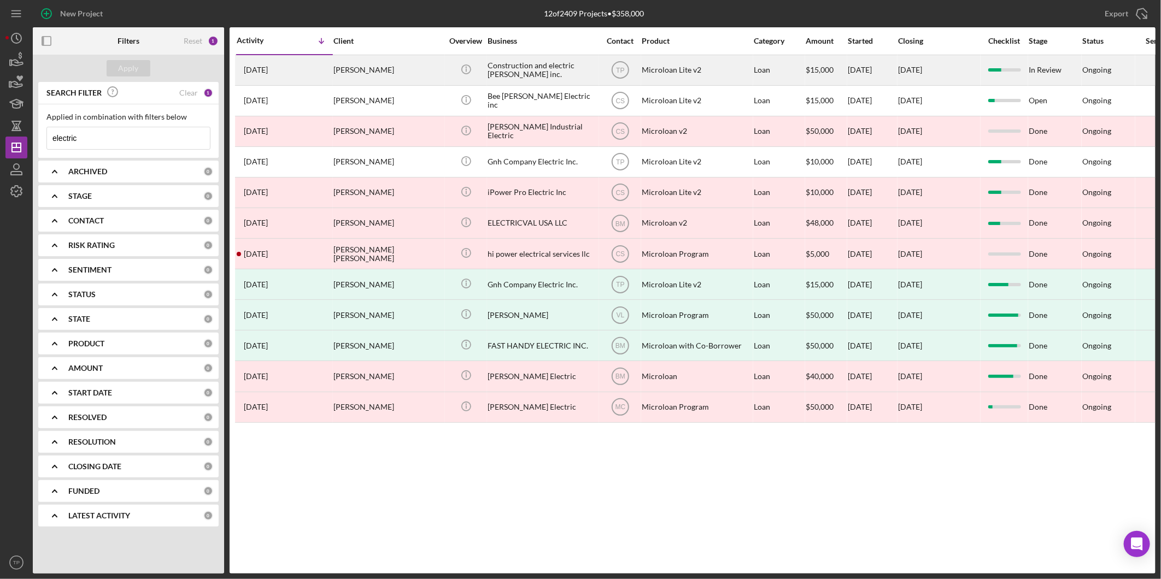
type input "electric"
click at [494, 67] on div "Construction and electric [PERSON_NAME] inc." at bounding box center [542, 70] width 109 height 29
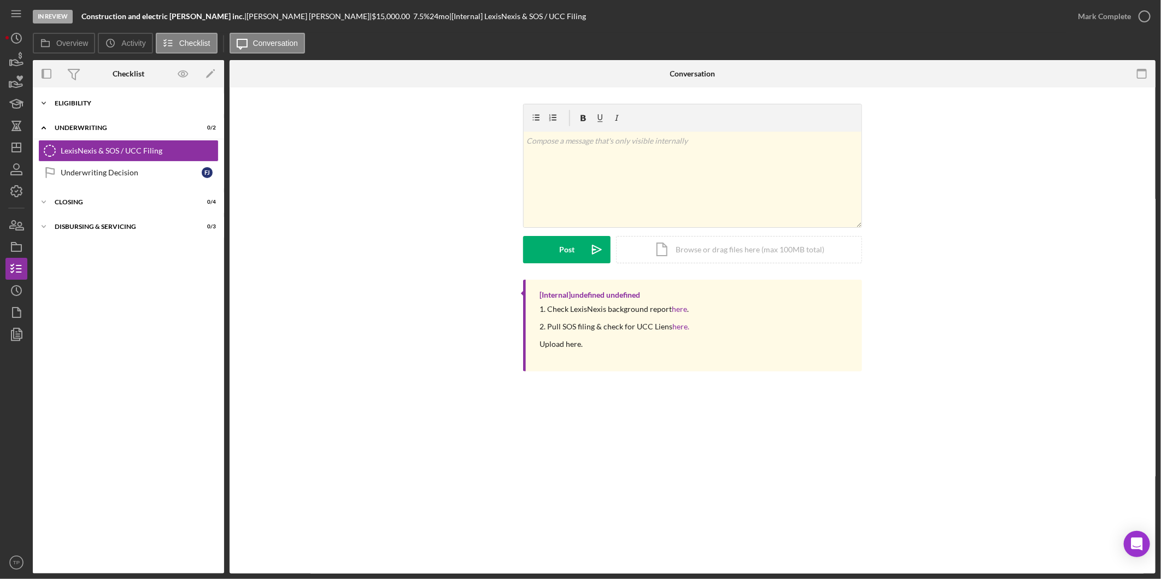
click at [77, 100] on div "Eligibility" at bounding box center [133, 103] width 156 height 7
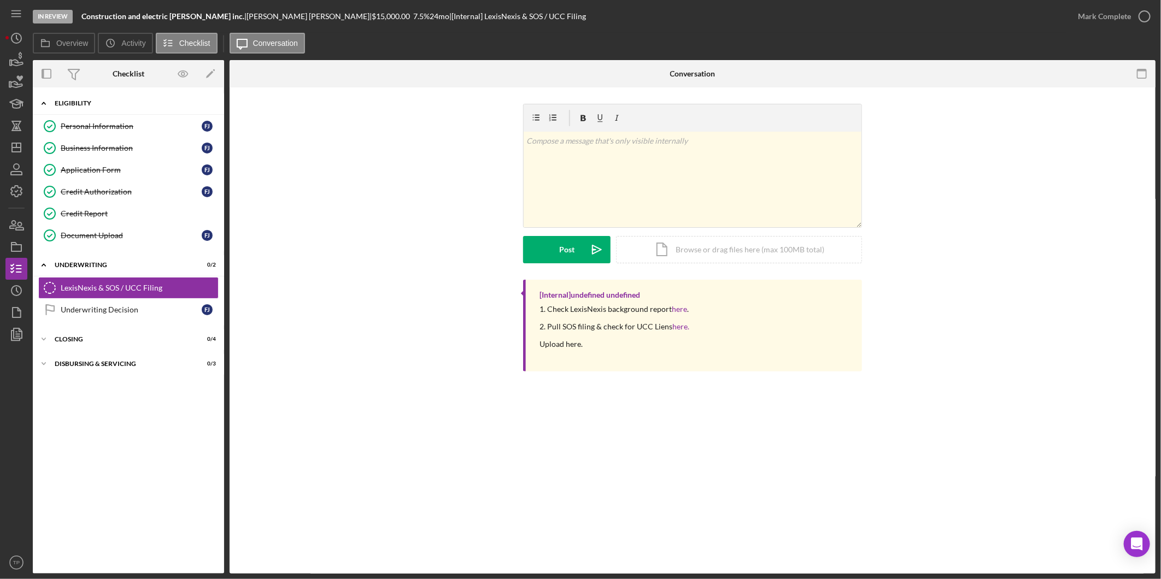
click at [91, 151] on div "Business Information" at bounding box center [131, 148] width 141 height 9
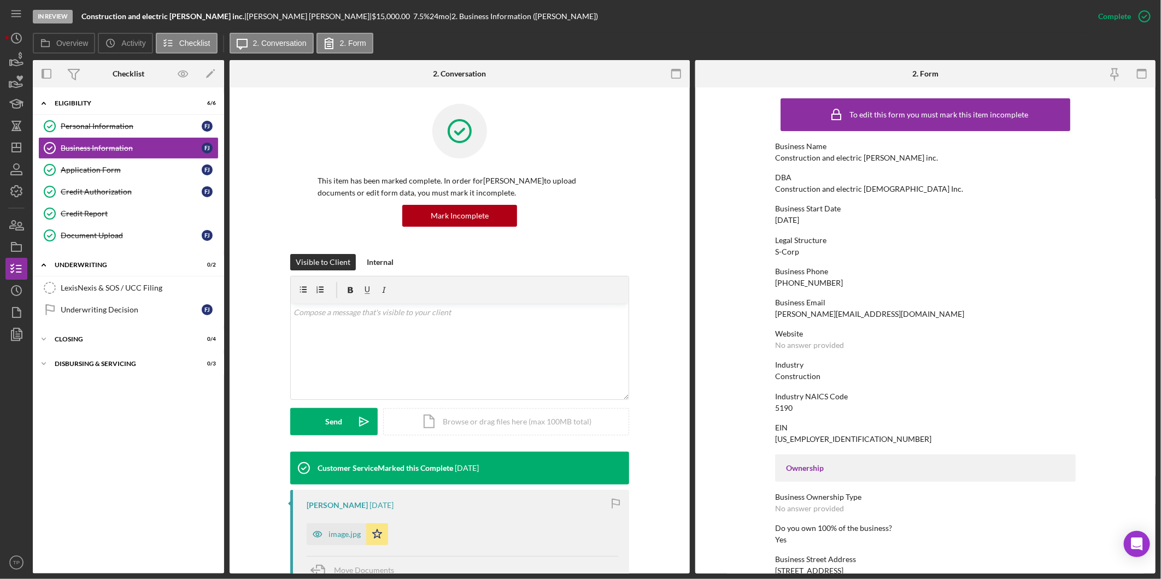
click at [823, 318] on div "[PERSON_NAME][EMAIL_ADDRESS][DOMAIN_NAME]" at bounding box center [869, 314] width 189 height 9
click at [825, 313] on div "[PERSON_NAME][EMAIL_ADDRESS][DOMAIN_NAME]" at bounding box center [869, 314] width 189 height 9
click at [826, 312] on div "[PERSON_NAME][EMAIL_ADDRESS][DOMAIN_NAME]" at bounding box center [869, 314] width 189 height 9
copy div "[PERSON_NAME][EMAIL_ADDRESS][DOMAIN_NAME]"
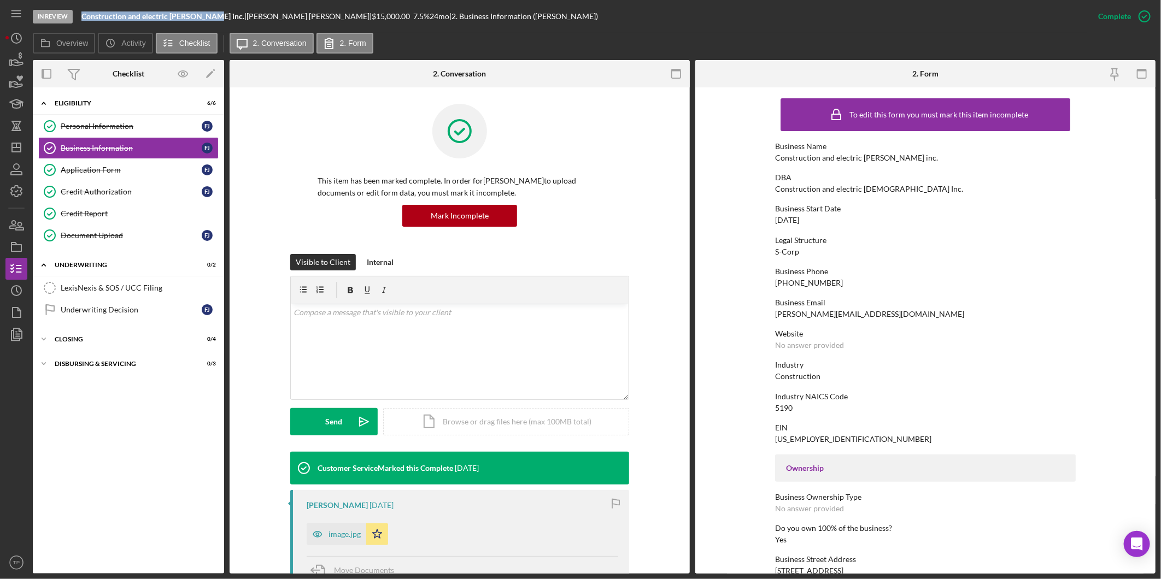
drag, startPoint x: 82, startPoint y: 14, endPoint x: 203, endPoint y: 19, distance: 120.9
click at [203, 19] on b "Construction and electric [PERSON_NAME] inc." at bounding box center [162, 15] width 163 height 9
copy b "Construction and electric [PERSON_NAME] inc."
drag, startPoint x: 22, startPoint y: 241, endPoint x: 31, endPoint y: 242, distance: 8.8
click at [22, 241] on icon "button" at bounding box center [16, 246] width 27 height 27
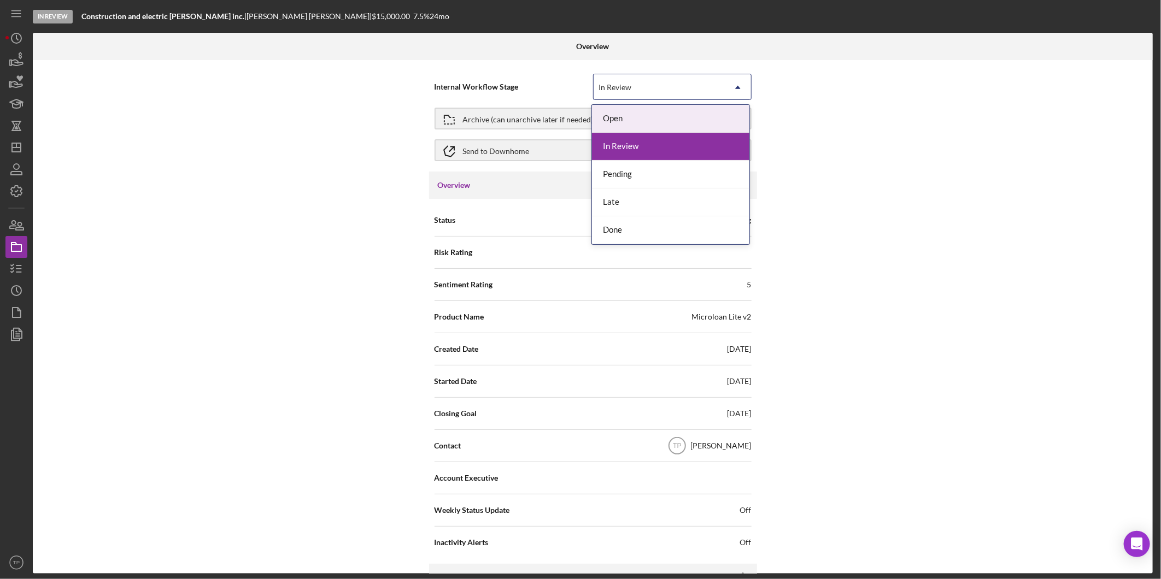
click at [691, 86] on div "In Review" at bounding box center [659, 87] width 131 height 25
click at [691, 89] on div "In Review" at bounding box center [659, 87] width 131 height 25
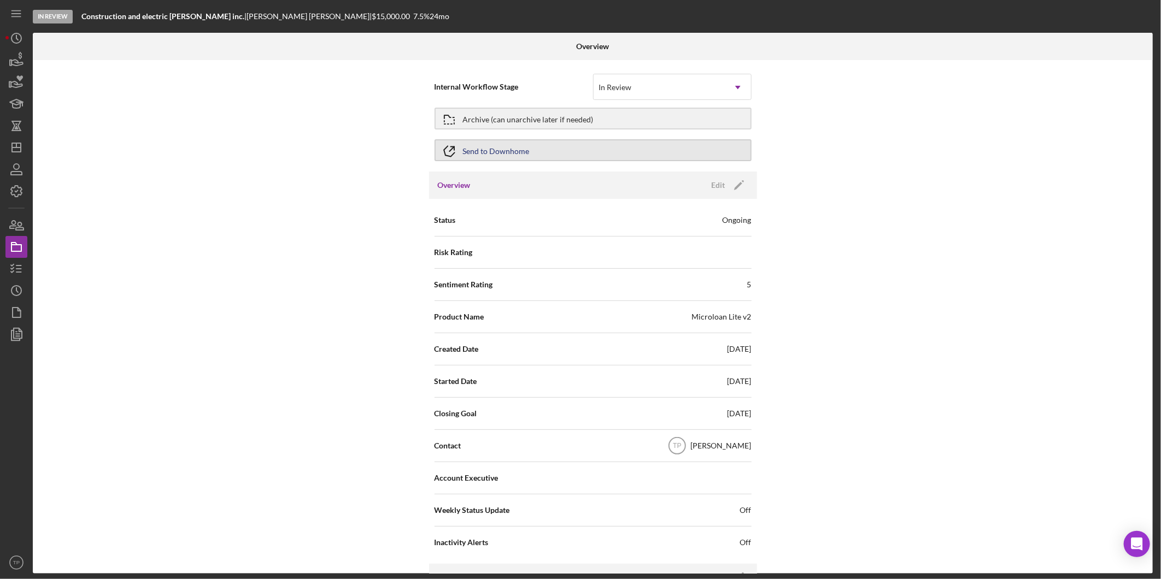
click at [541, 144] on button "Send to Downhome" at bounding box center [593, 150] width 317 height 22
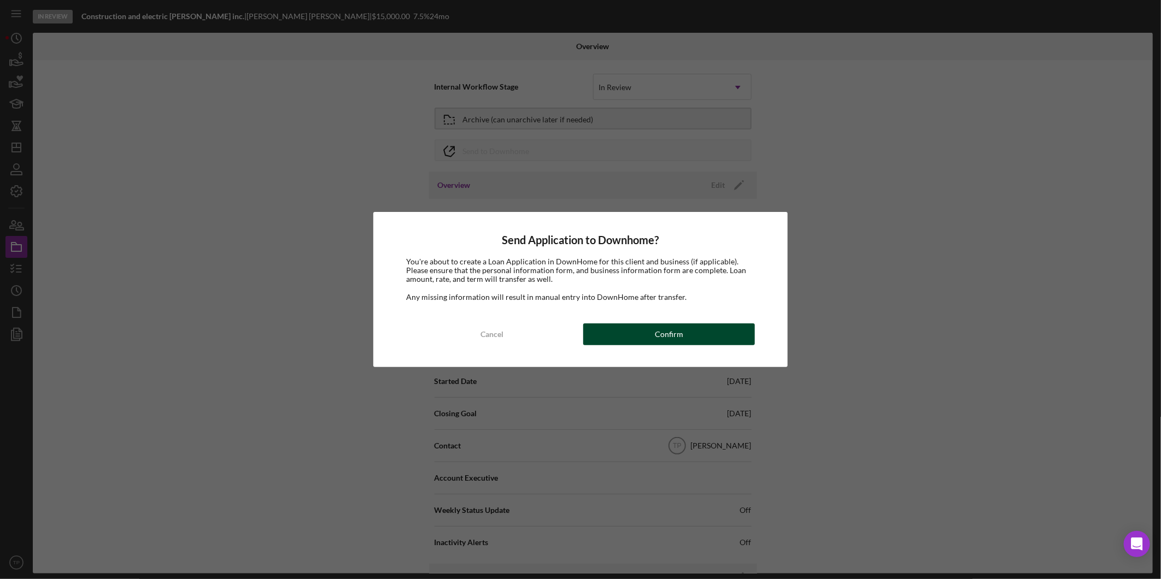
click at [667, 342] on div "Confirm" at bounding box center [669, 335] width 28 height 22
